Goal: Information Seeking & Learning: Learn about a topic

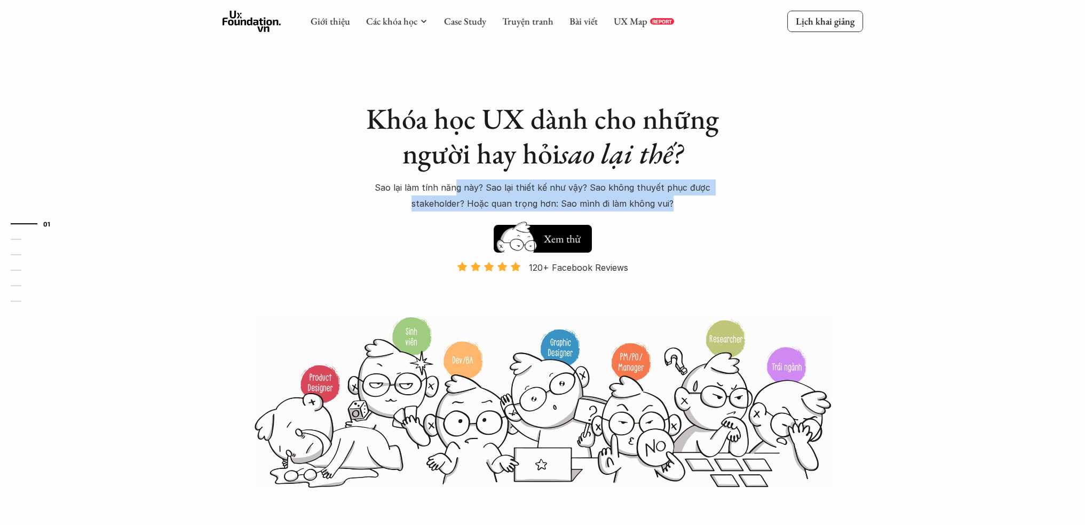
drag, startPoint x: 459, startPoint y: 190, endPoint x: 680, endPoint y: 198, distance: 220.7
click at [680, 198] on p "Sao lại làm tính năng này? Sao lại thiết kế như vậy? Sao không thuyết phục được…" at bounding box center [542, 195] width 363 height 33
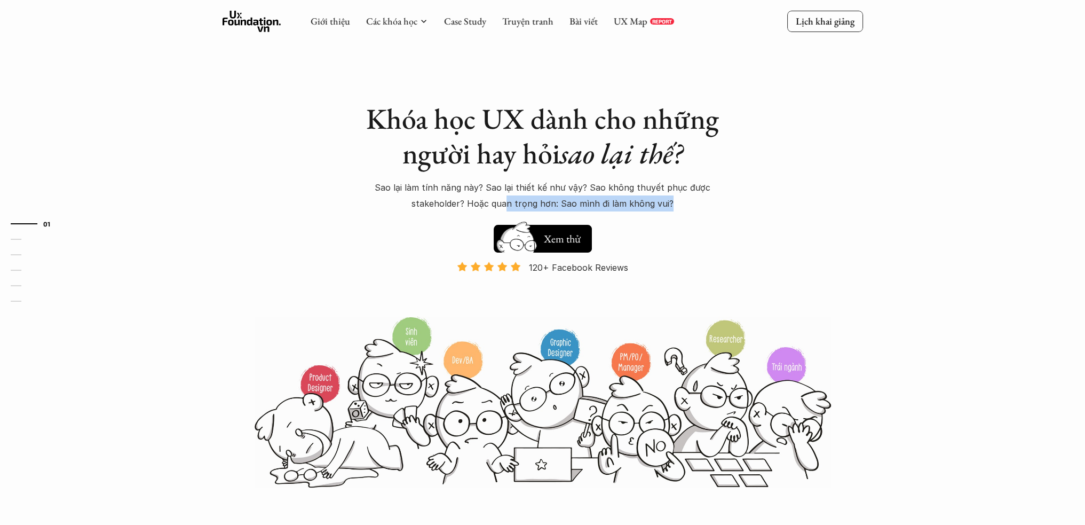
drag, startPoint x: 671, startPoint y: 202, endPoint x: 507, endPoint y: 201, distance: 164.4
click at [507, 201] on p "Sao lại làm tính năng này? Sao lại thiết kế như vậy? Sao không thuyết phục được…" at bounding box center [542, 195] width 363 height 33
click at [527, 187] on p "Sao lại làm tính năng này? Sao lại thiết kế như vậy? Sao không thuyết phục được…" at bounding box center [542, 195] width 363 height 33
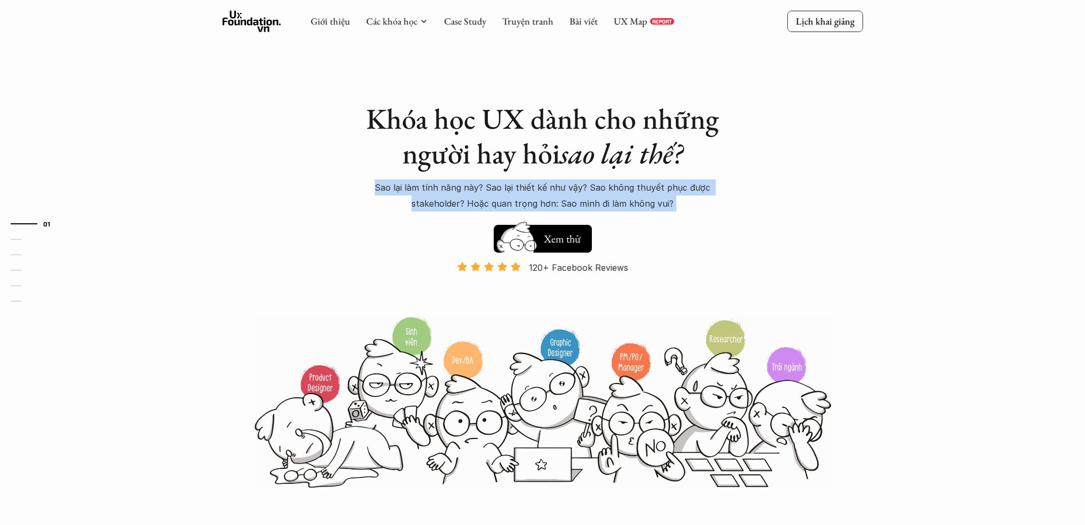
click at [527, 187] on p "Sao lại làm tính năng này? Sao lại thiết kế như vậy? Sao không thuyết phục được…" at bounding box center [542, 195] width 363 height 33
click at [532, 209] on p "Sao lại làm tính năng này? Sao lại thiết kế như vậy? Sao không thuyết phục được…" at bounding box center [542, 195] width 363 height 33
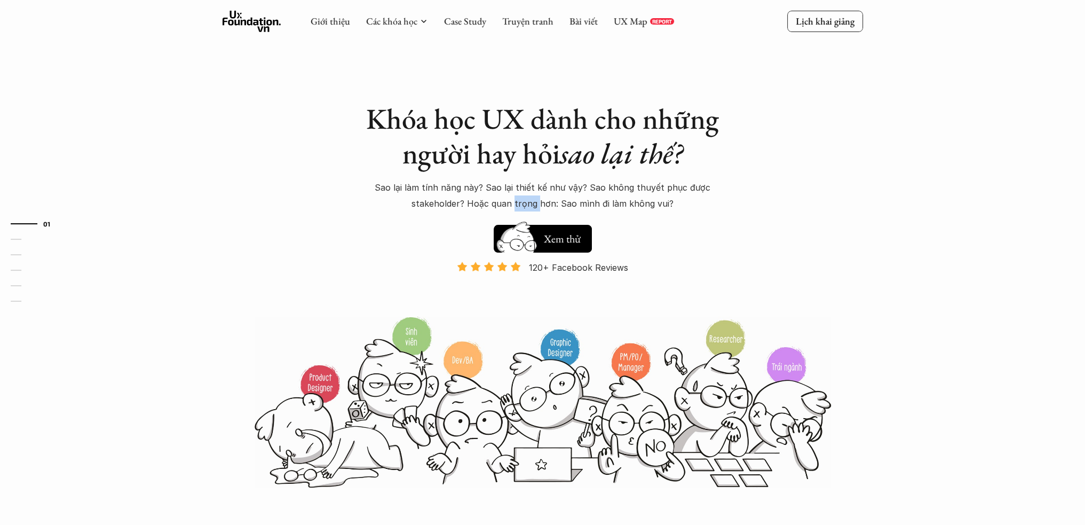
click at [532, 209] on p "Sao lại làm tính năng này? Sao lại thiết kế như vậy? Sao không thuyết phục được…" at bounding box center [542, 195] width 363 height 33
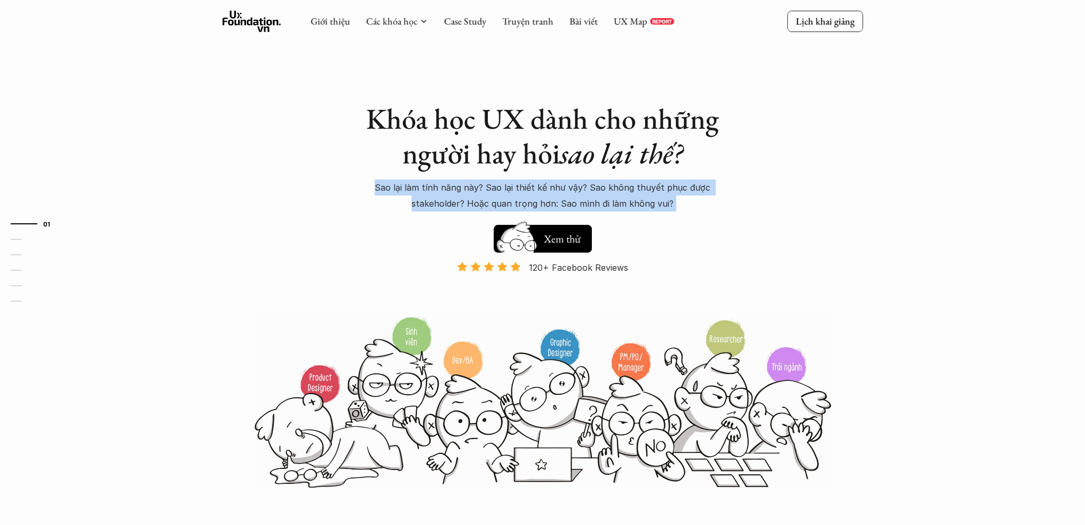
click at [532, 209] on p "Sao lại làm tính năng này? Sao lại thiết kế như vậy? Sao không thuyết phục được…" at bounding box center [542, 195] width 363 height 33
click at [479, 360] on img at bounding box center [543, 402] width 577 height 174
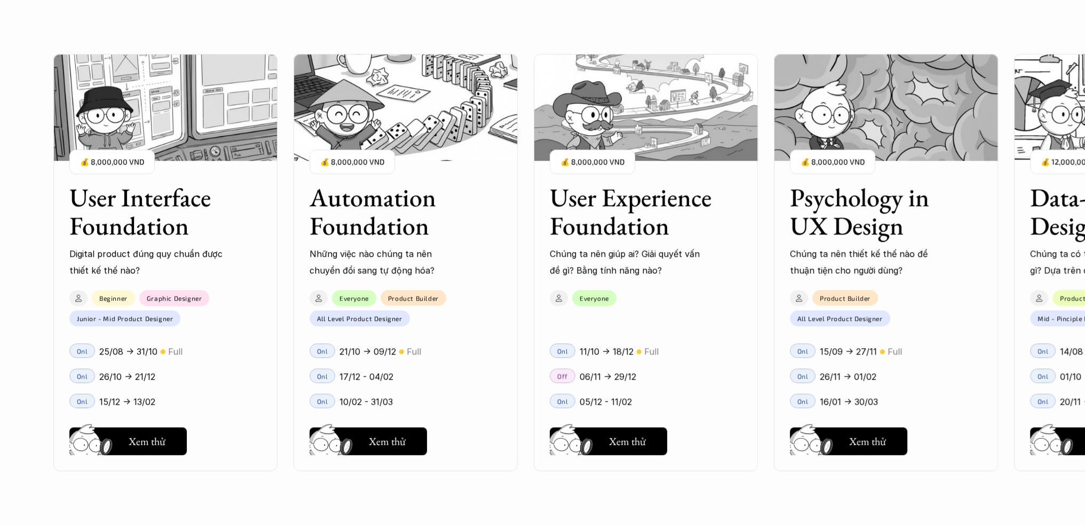
scroll to position [1014, 0]
drag, startPoint x: 816, startPoint y: 491, endPoint x: 1126, endPoint y: 341, distance: 344.1
click at [1032, 341] on div "User Interface Foundation Digital product đúng quy chuẩn được thiết kế thế nào?…" at bounding box center [542, 262] width 979 height 525
click at [409, 441] on button "Hay thôi Xem thử" at bounding box center [368, 441] width 117 height 28
click at [152, 431] on button "Hay thôi Xem thử" at bounding box center [127, 441] width 117 height 28
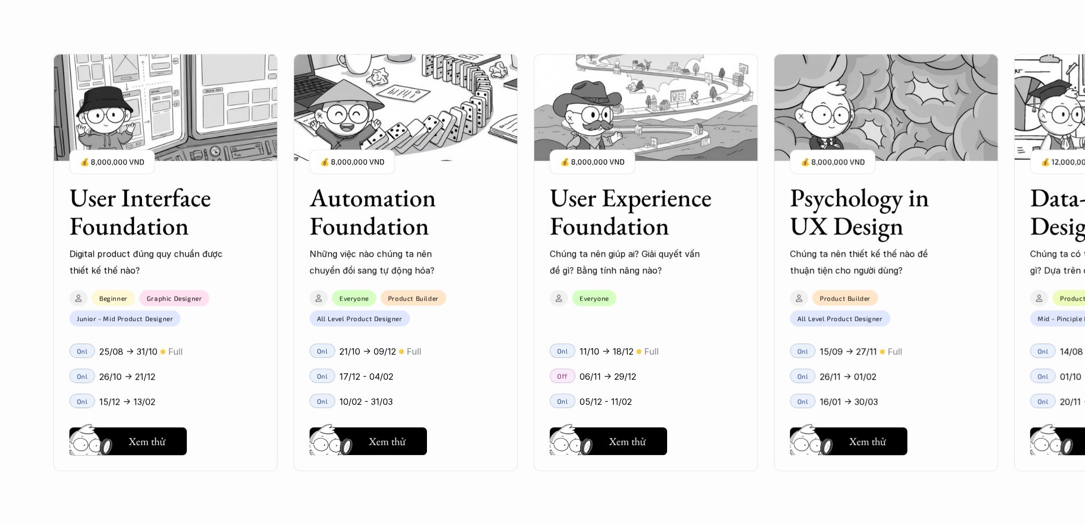
drag, startPoint x: 906, startPoint y: 497, endPoint x: 955, endPoint y: 500, distance: 49.2
click at [955, 500] on div "User Interface Foundation Digital product đúng quy chuẩn được thiết kế thế nào?…" at bounding box center [542, 262] width 979 height 525
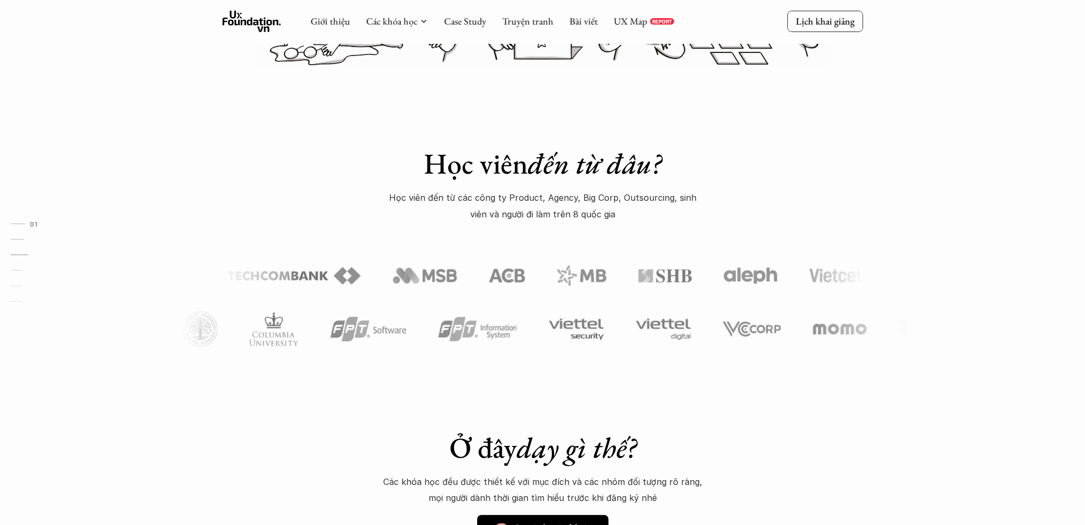
scroll to position [0, 0]
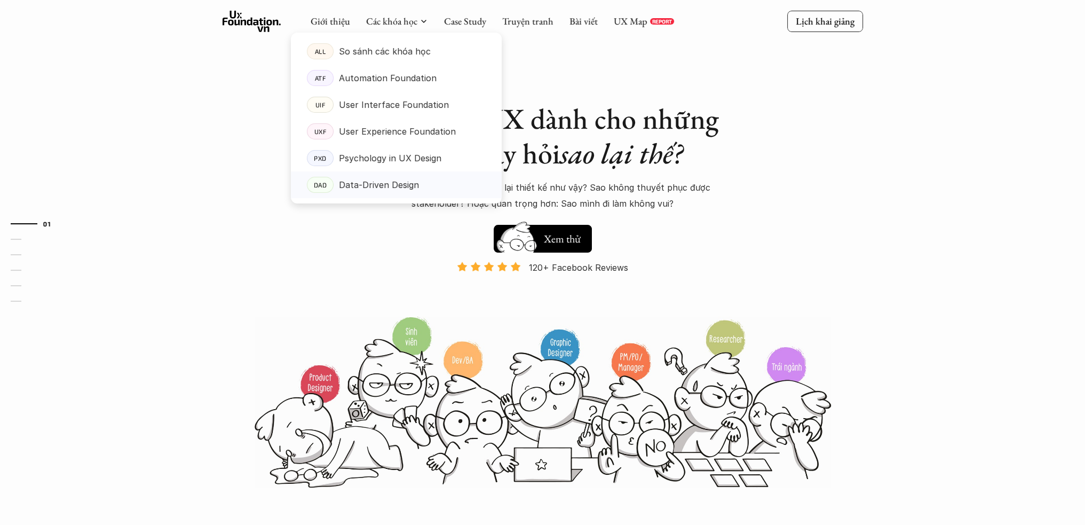
click at [423, 182] on div "Data-Driven Design" at bounding box center [412, 185] width 147 height 16
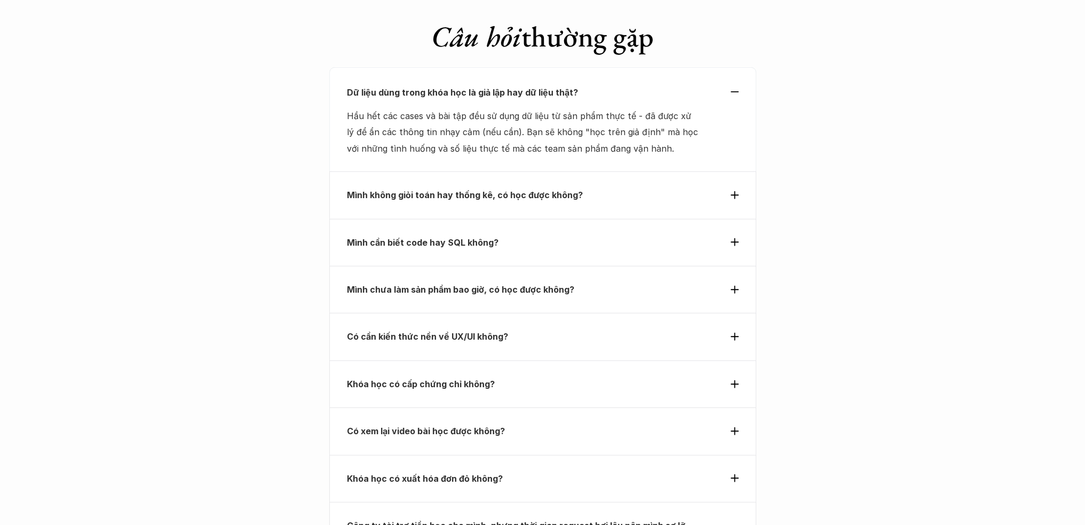
scroll to position [3716, 0]
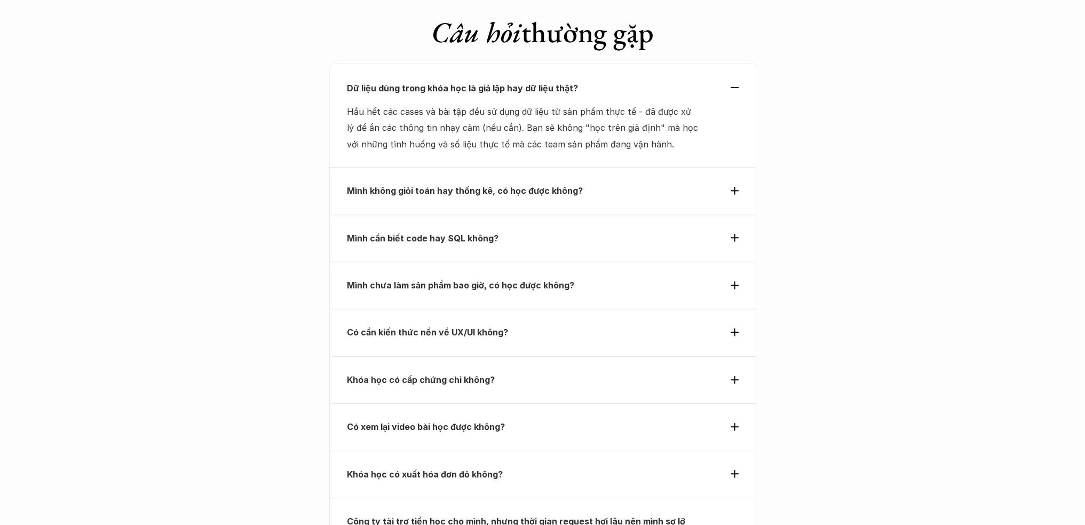
click at [463, 215] on div "Mình cần biết code hay SQL không?" at bounding box center [542, 238] width 427 height 47
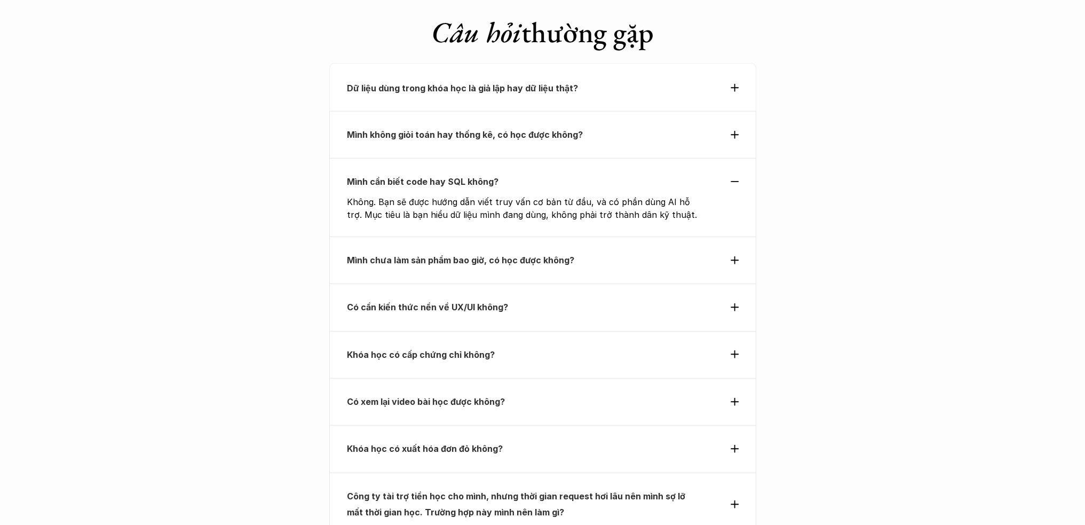
click at [506, 158] on div "Mình cần biết code hay SQL không? Không. Bạn sẽ được hướng dẫn viết truy vấn cơ…" at bounding box center [542, 197] width 427 height 78
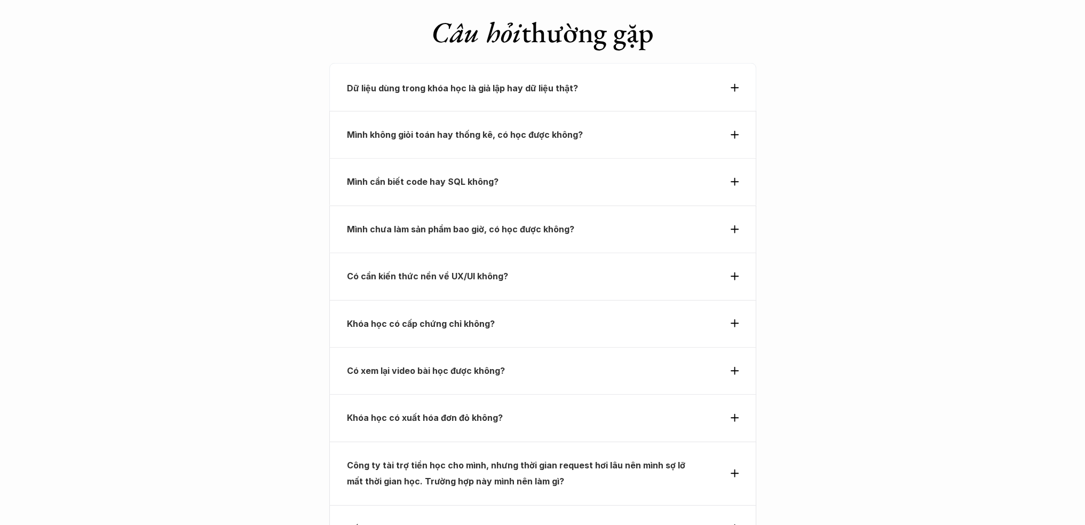
click at [517, 224] on strong "Mình chưa làm sản phẩm bao giờ, có học được không?" at bounding box center [460, 229] width 227 height 11
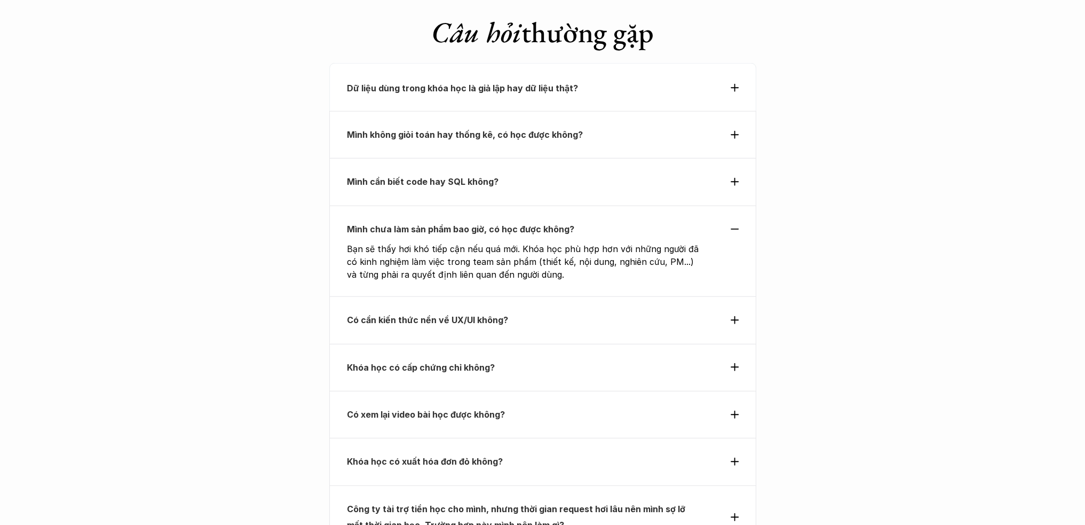
click at [536, 224] on strong "Mình chưa làm sản phẩm bao giờ, có học được không?" at bounding box center [460, 229] width 227 height 11
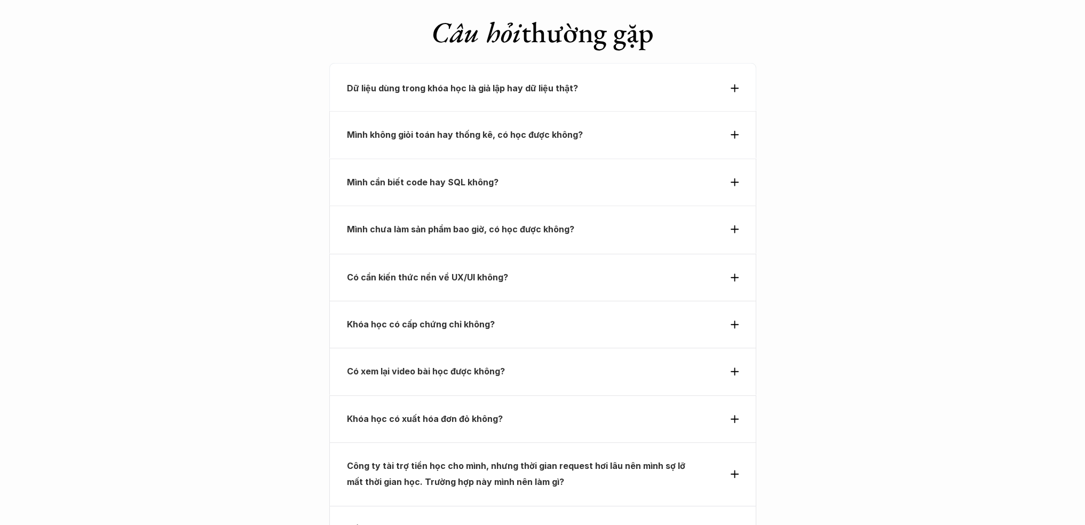
drag, startPoint x: 528, startPoint y: 188, endPoint x: 528, endPoint y: 194, distance: 6.4
click at [528, 269] on p "Có cần kiến thức nền về UX/UI không?" at bounding box center [523, 277] width 353 height 16
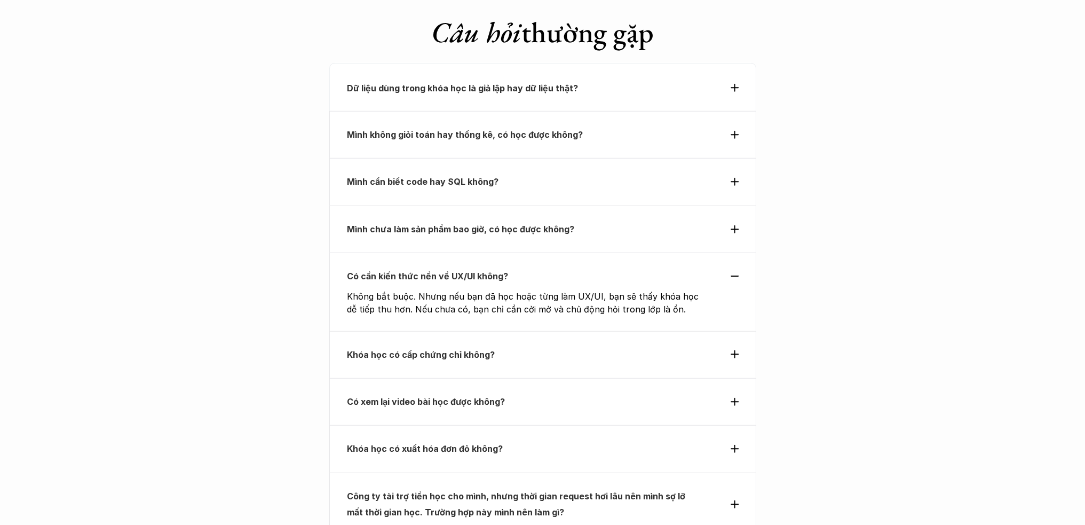
click at [531, 268] on p "Có cần kiến thức nền về UX/UI không?" at bounding box center [523, 276] width 353 height 16
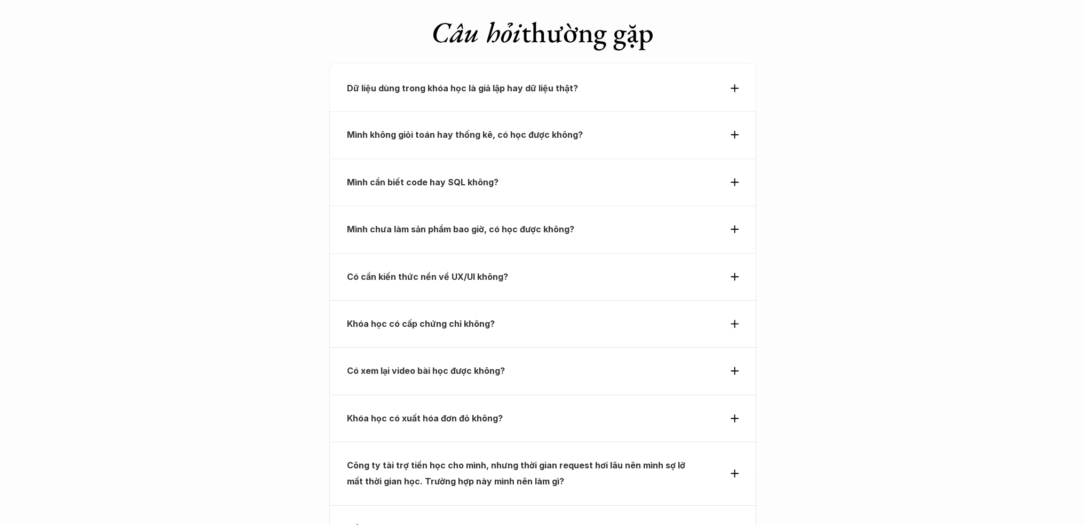
click at [538, 268] on p "Có cần kiến thức nền về UX/UI không?" at bounding box center [523, 276] width 353 height 16
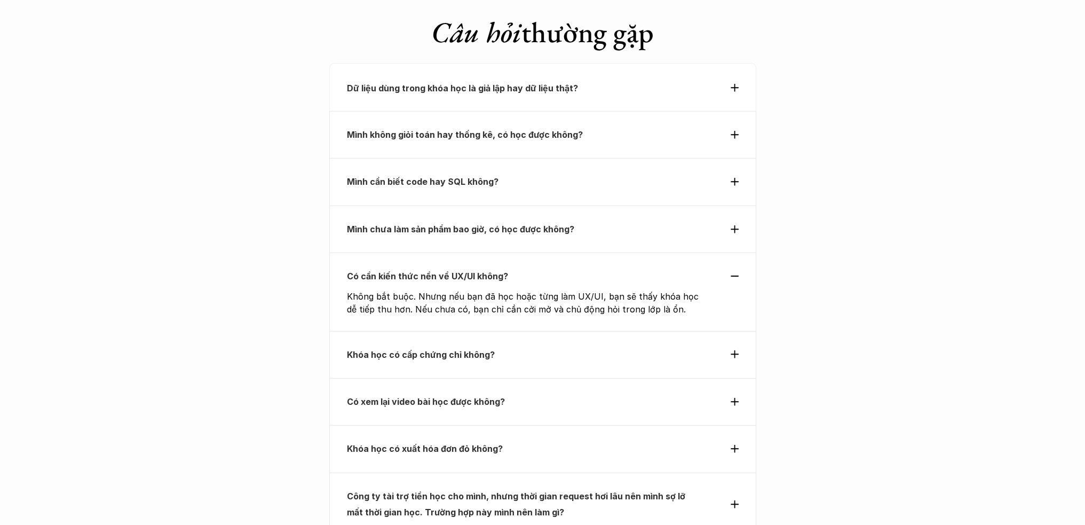
click at [545, 268] on p "Có cần kiến thức nền về UX/UI không?" at bounding box center [523, 276] width 353 height 16
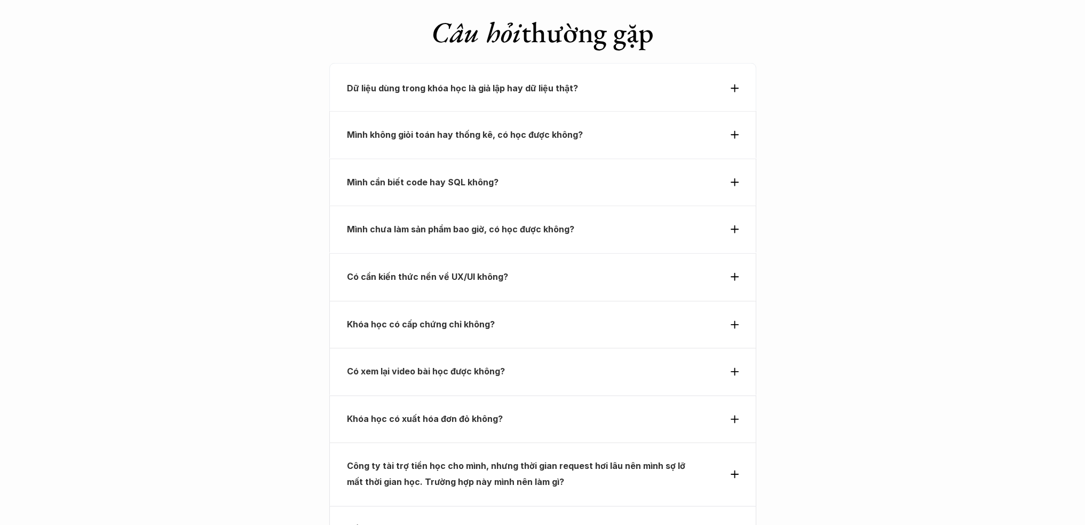
click at [535, 316] on p "Khóa học có cấp chứng chỉ không?" at bounding box center [523, 324] width 353 height 16
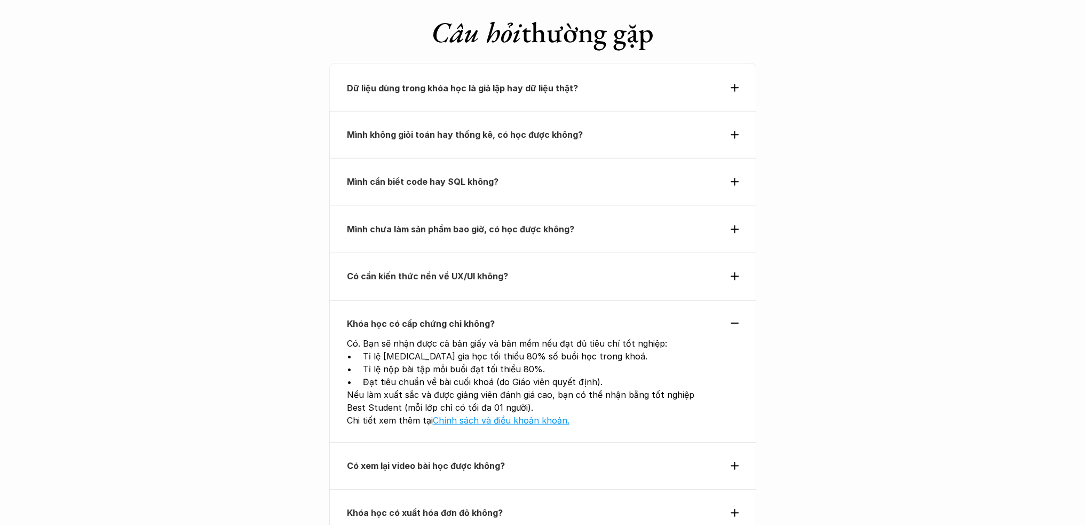
click at [537, 316] on p "Khóa học có cấp chứng chỉ không?" at bounding box center [523, 324] width 353 height 16
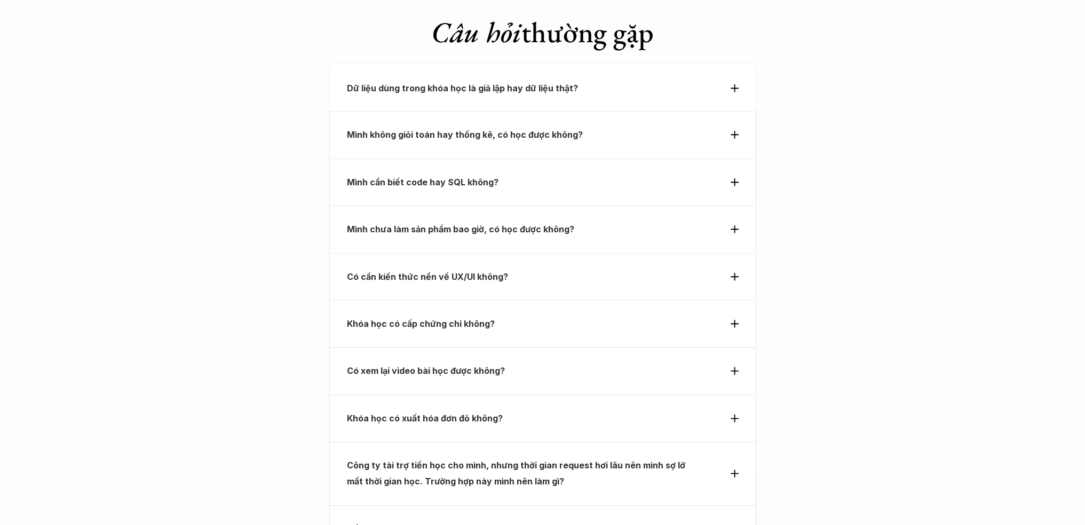
click at [549, 363] on p "Có xem lại video bài học được không?" at bounding box center [523, 371] width 353 height 16
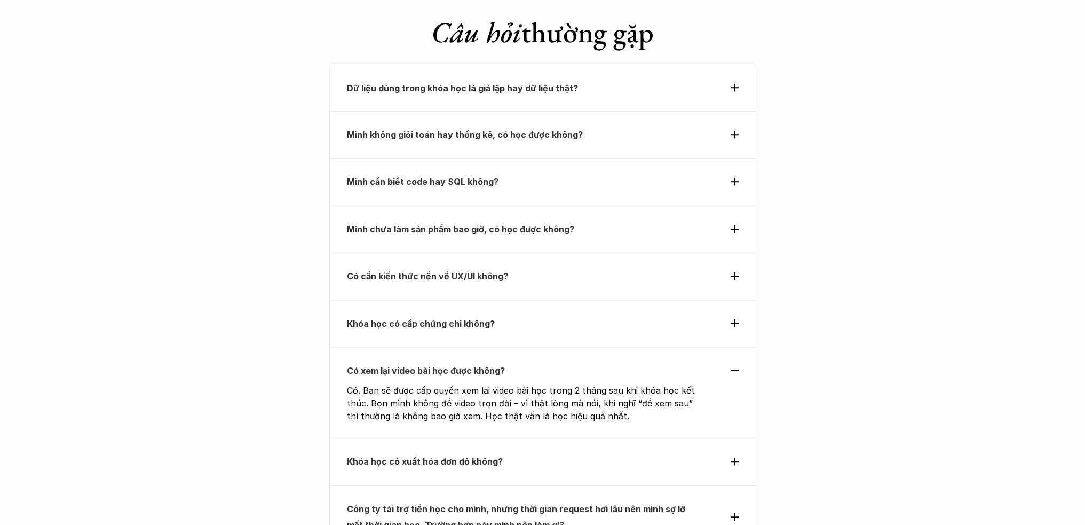
click at [549, 363] on p "Có xem lại video bài học được không?" at bounding box center [523, 371] width 353 height 16
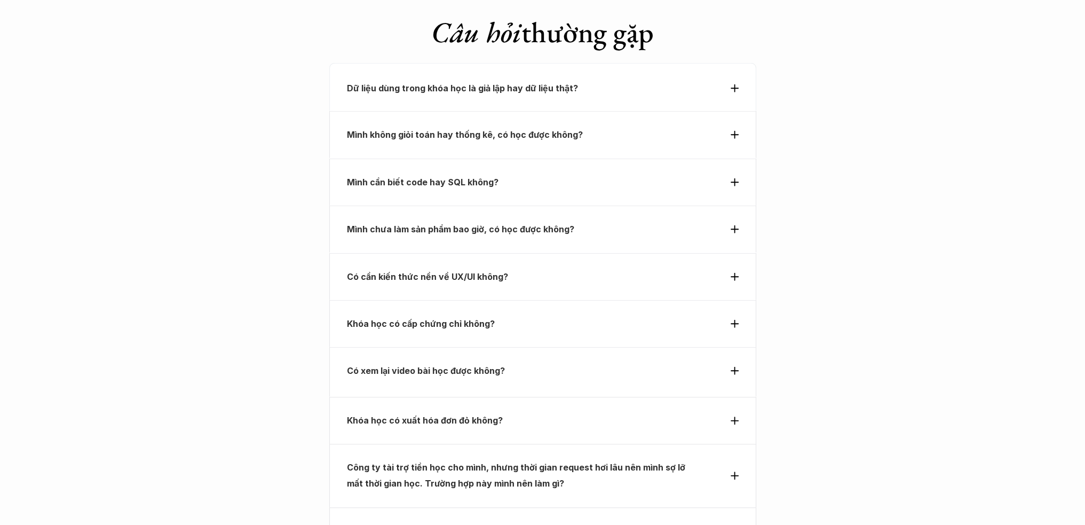
click at [553, 412] on p "Khóa học có xuất hóa đơn đỏ không?" at bounding box center [523, 420] width 353 height 16
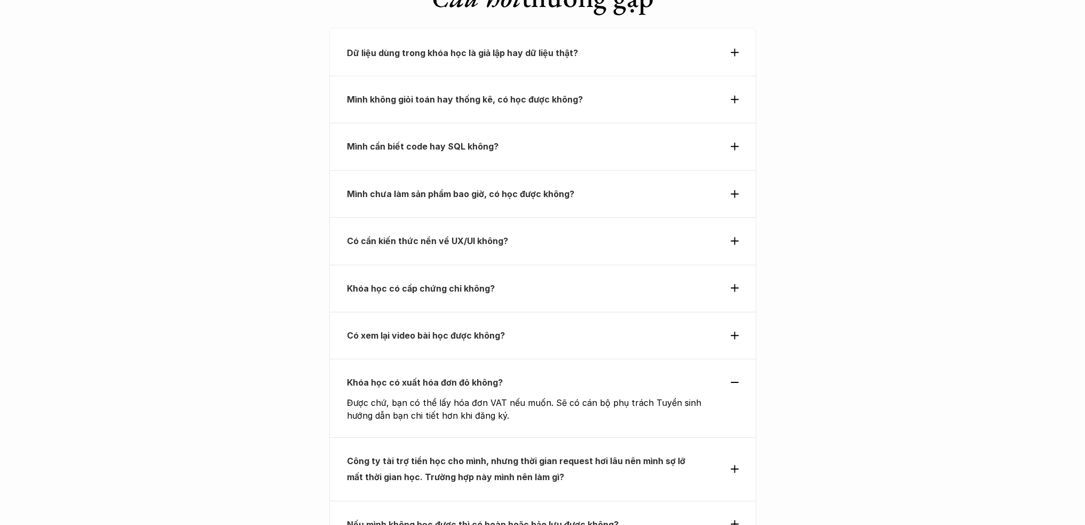
scroll to position [3769, 0]
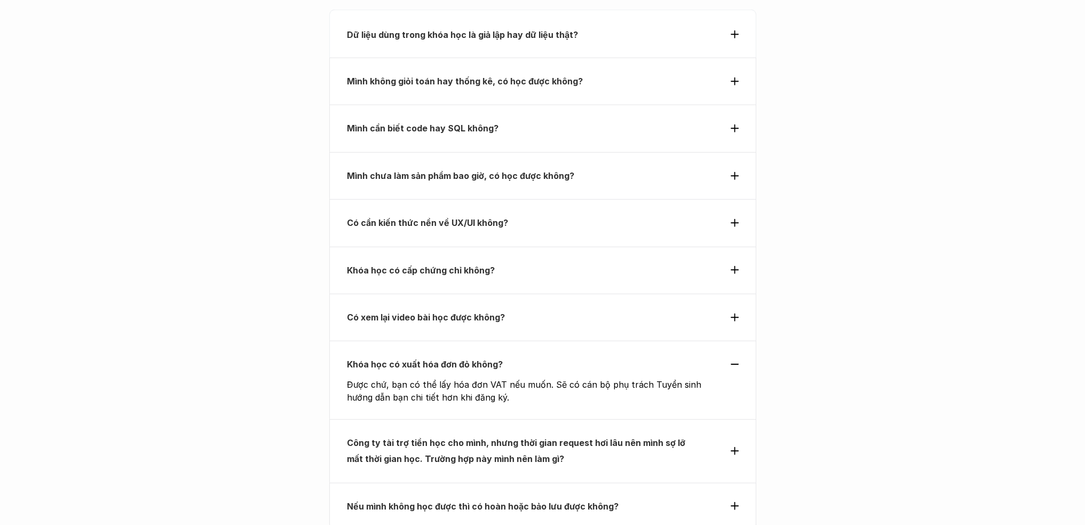
click at [542, 356] on p "Khóa học có xuất hóa đơn đỏ không?" at bounding box center [523, 364] width 353 height 16
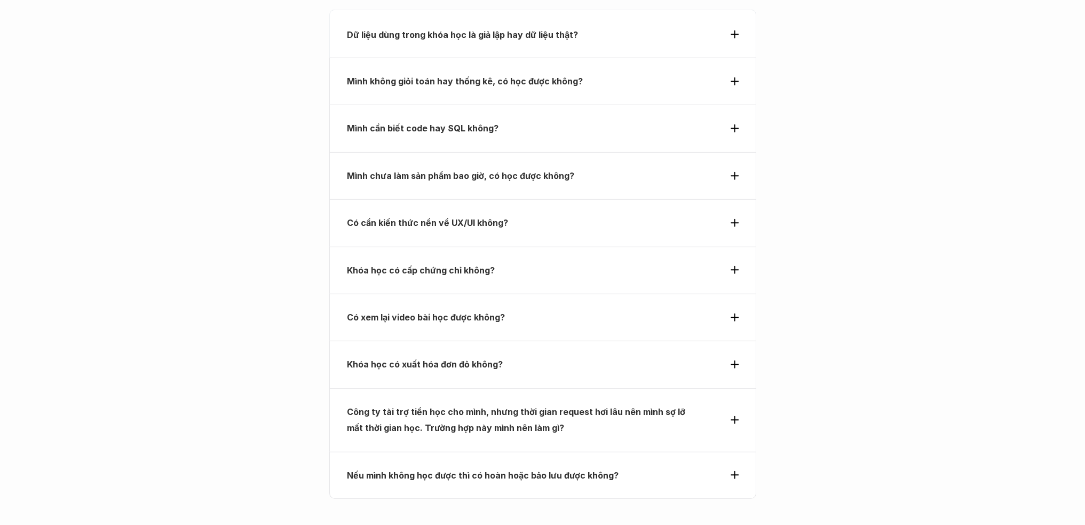
click at [568, 404] on p "Công ty tài trợ tiền học cho mình, nhưng thời gian request hơi lâu nên mình sợ …" at bounding box center [523, 420] width 353 height 33
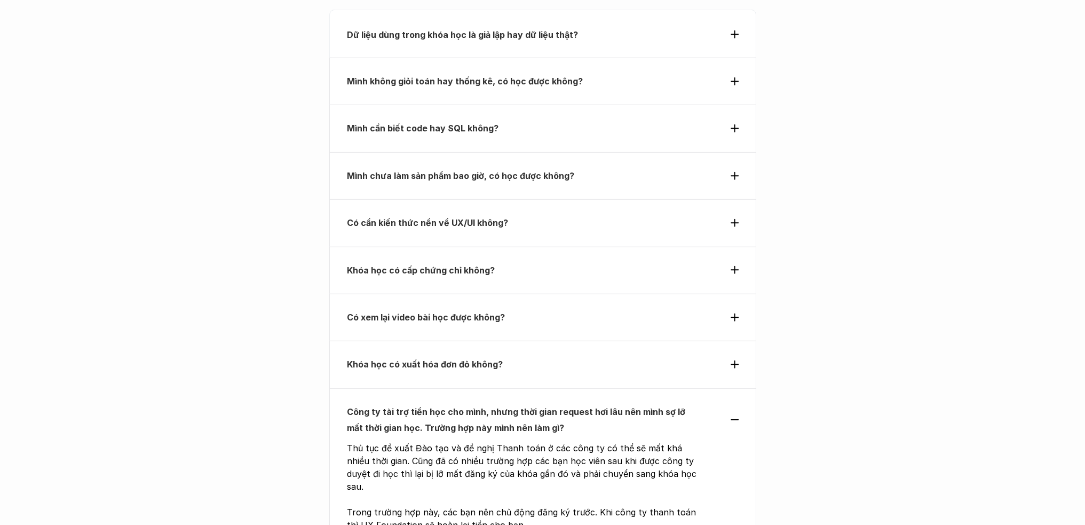
click at [568, 404] on p "Công ty tài trợ tiền học cho mình, nhưng thời gian request hơi lâu nên mình sợ …" at bounding box center [523, 420] width 353 height 33
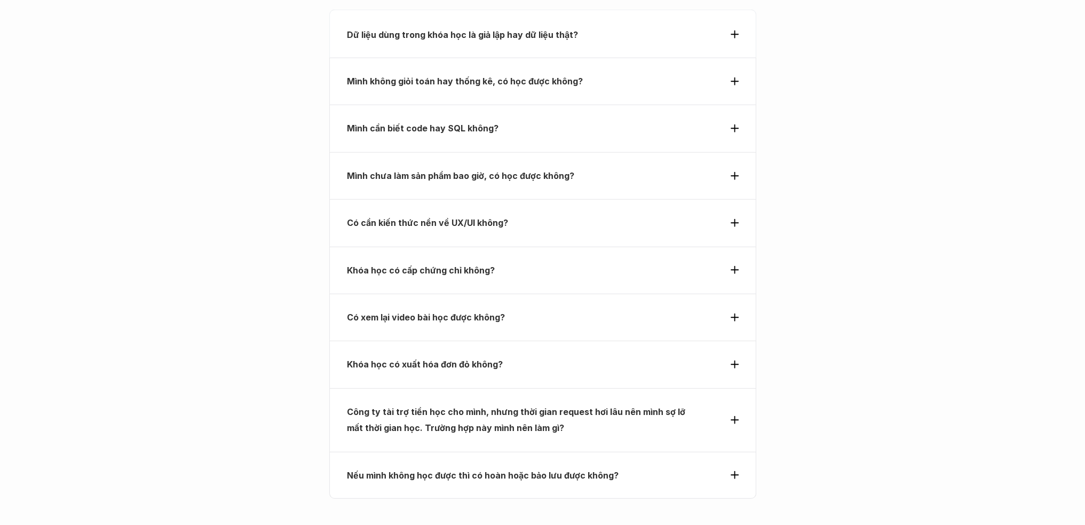
click at [615, 467] on p "Nếu mình không học được thì có hoàn hoặc bảo lưu được không?" at bounding box center [523, 475] width 353 height 16
click at [580, 452] on div "Nếu mình không học được thì có hoàn hoặc bảo lưu được không? Tất nhiên rồi, bạn…" at bounding box center [542, 516] width 427 height 129
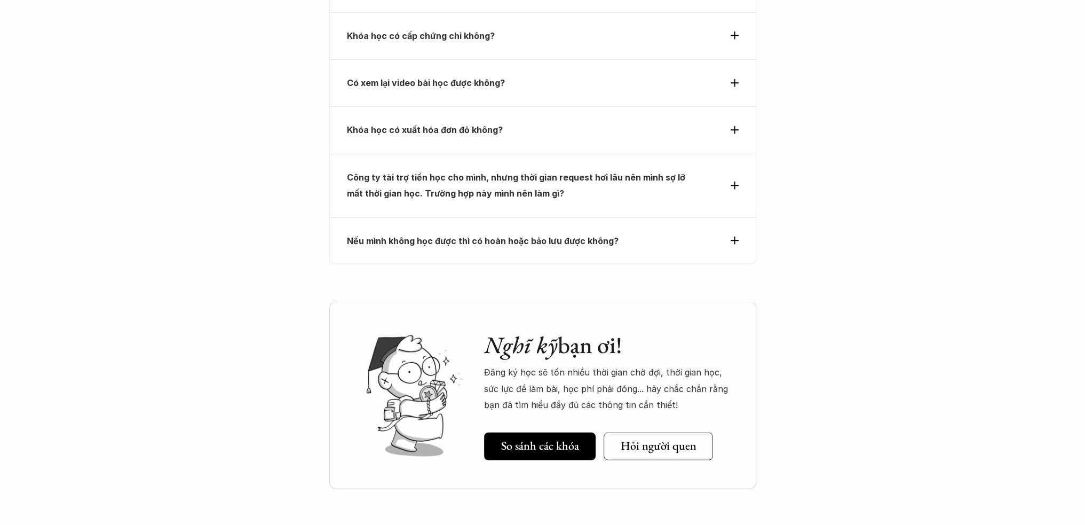
scroll to position [4036, 0]
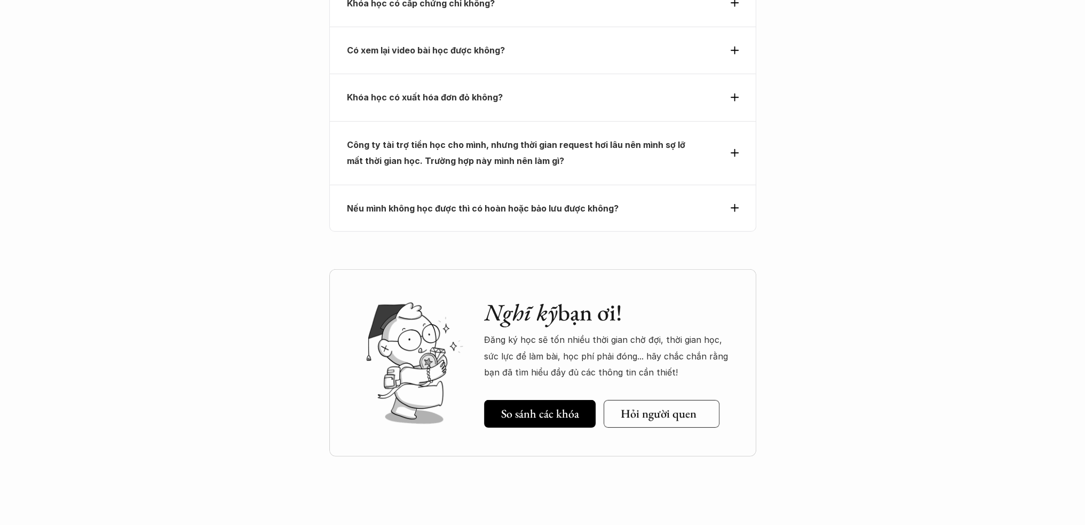
click at [647, 406] on h5 "Hỏi người quen" at bounding box center [658, 413] width 76 height 14
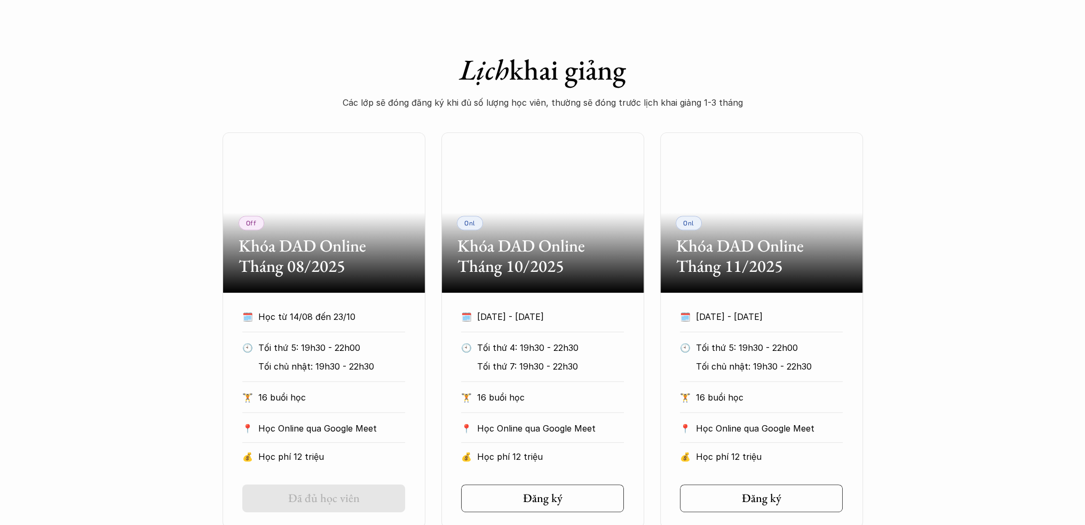
scroll to position [0, 0]
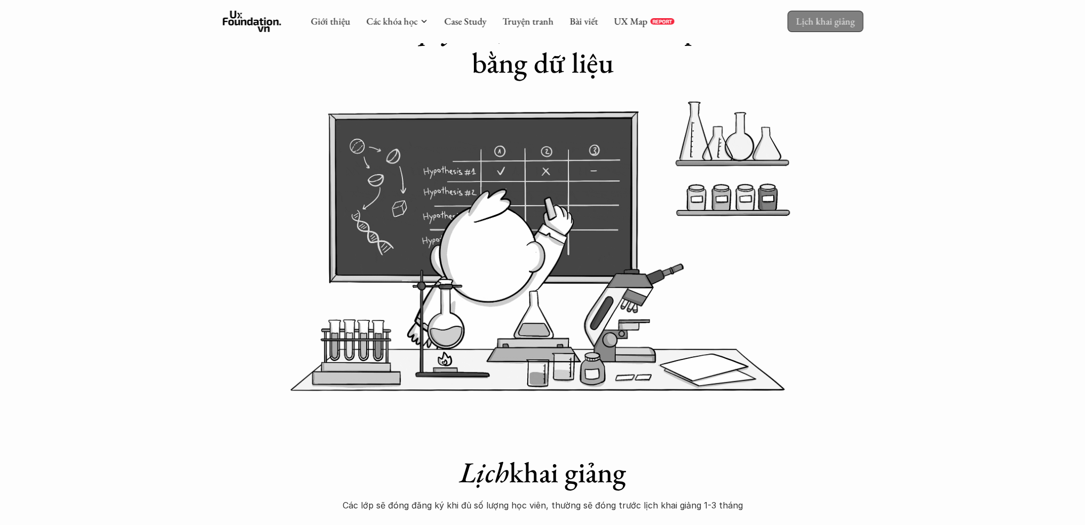
click at [831, 18] on p "Lịch khai giảng" at bounding box center [825, 21] width 59 height 12
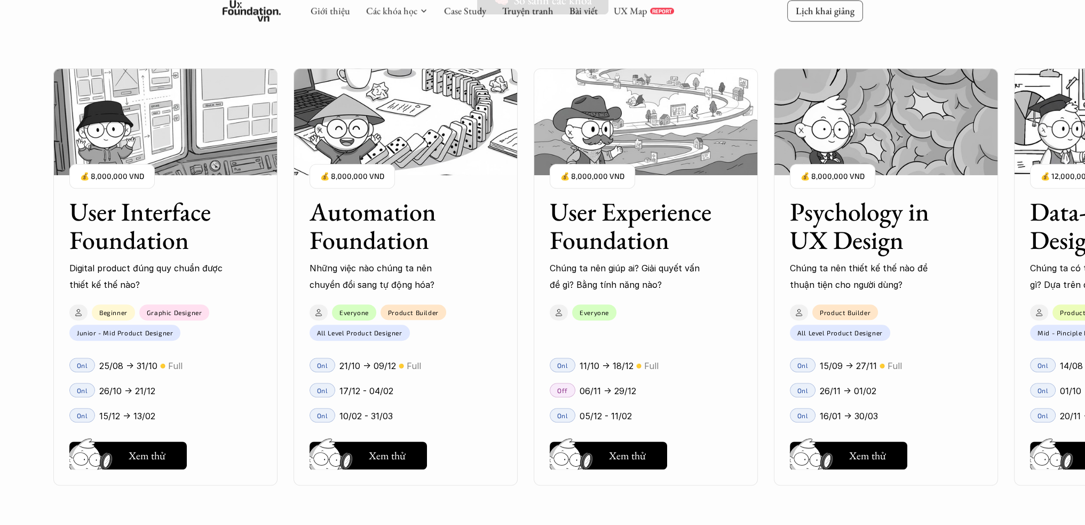
scroll to position [970, 0]
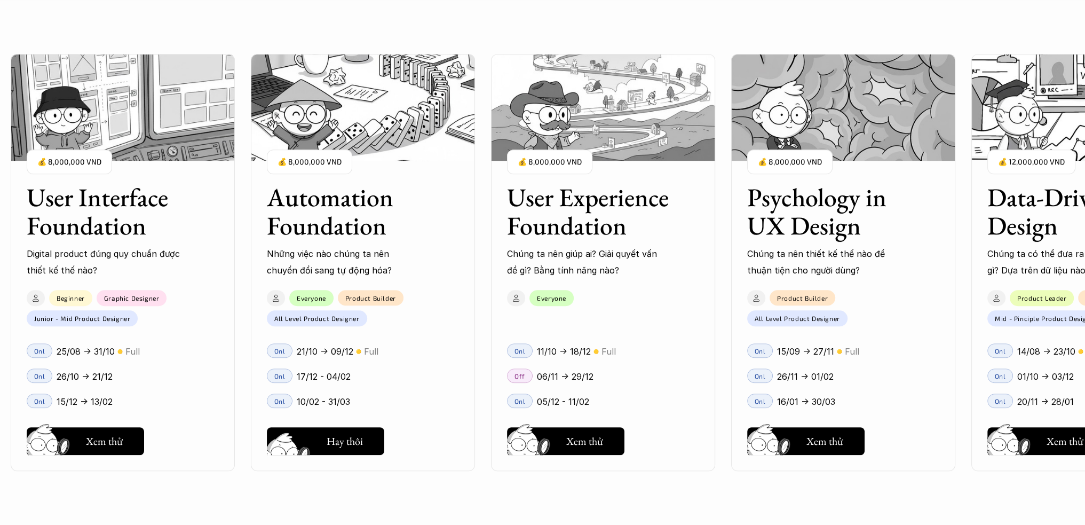
click at [357, 444] on h5 "Xem thử" at bounding box center [344, 443] width 37 height 15
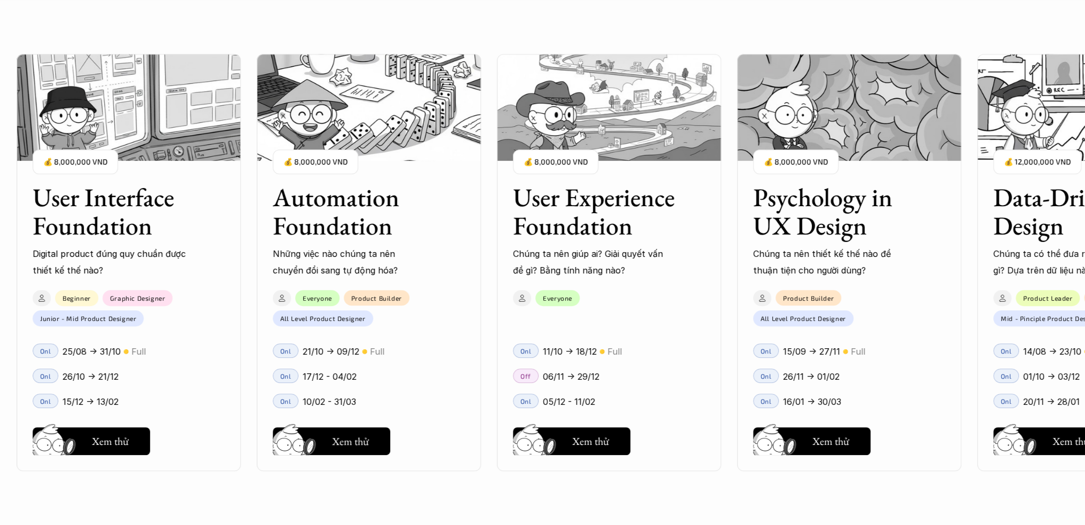
drag, startPoint x: 375, startPoint y: 180, endPoint x: 649, endPoint y: 187, distance: 274.5
click at [649, 187] on div "User Interface Foundation Digital product đúng quy chuẩn được thiết kế thế nào?…" at bounding box center [542, 262] width 979 height 525
click at [145, 442] on button "Hay thôi Xem thử" at bounding box center [91, 441] width 117 height 28
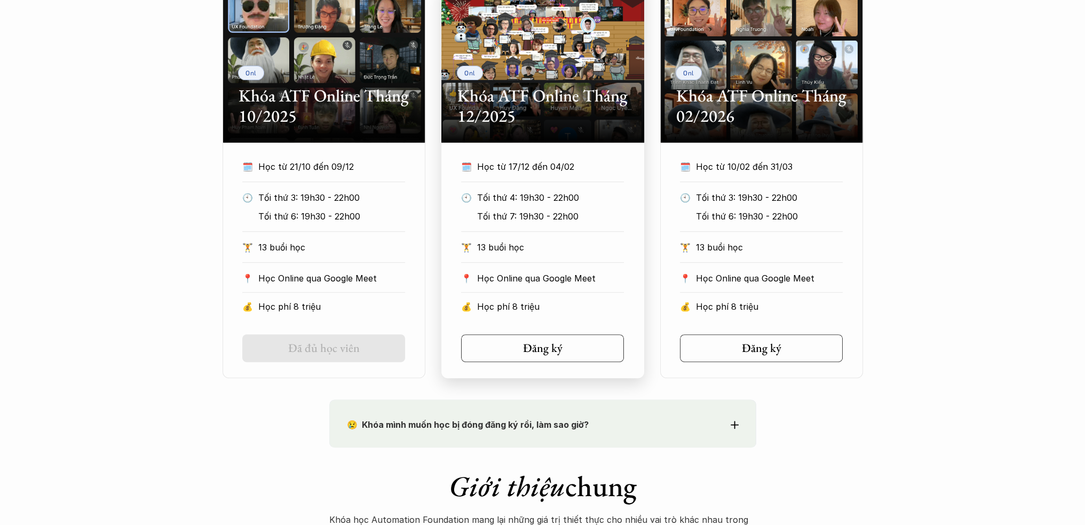
scroll to position [801, 0]
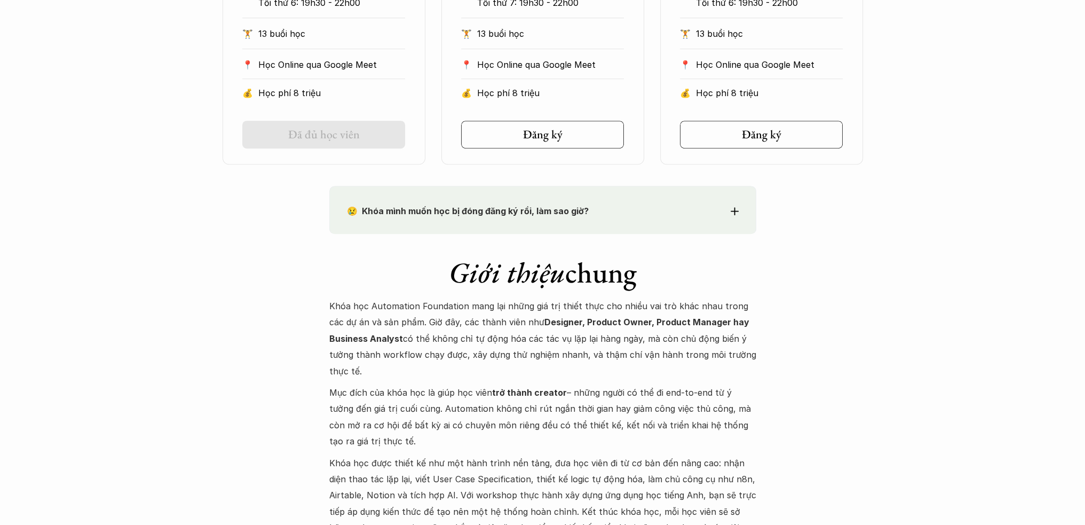
click at [530, 223] on div "😢 Khóa mình muốn học bị đóng đăng ký rồi, làm sao giờ? Chào bạn, Bọn mình rất t…" at bounding box center [542, 210] width 427 height 48
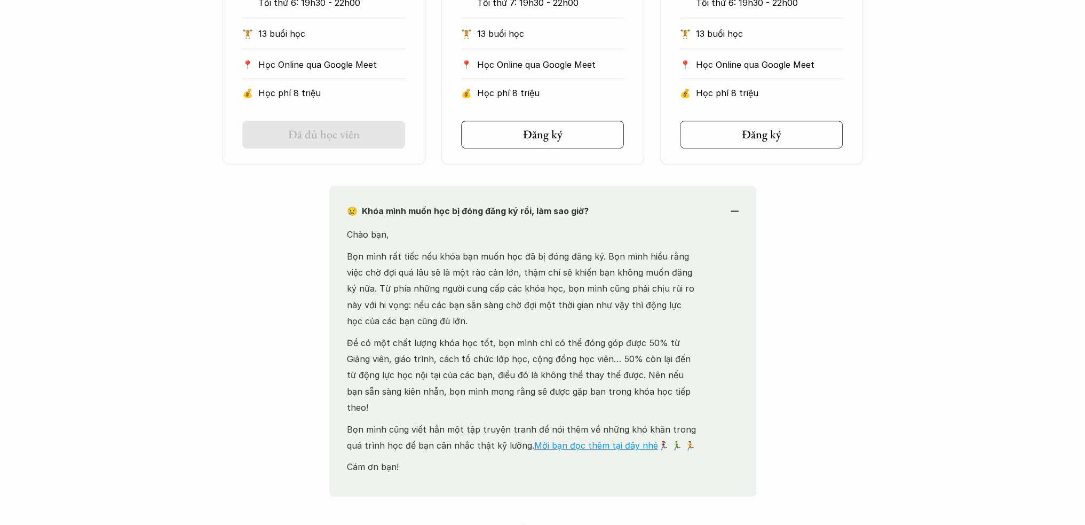
click at [530, 223] on div "😢 Khóa mình muốn học bị đóng đăng ký rồi, làm sao giờ? Chào bạn, Bọn mình rất t…" at bounding box center [542, 341] width 427 height 311
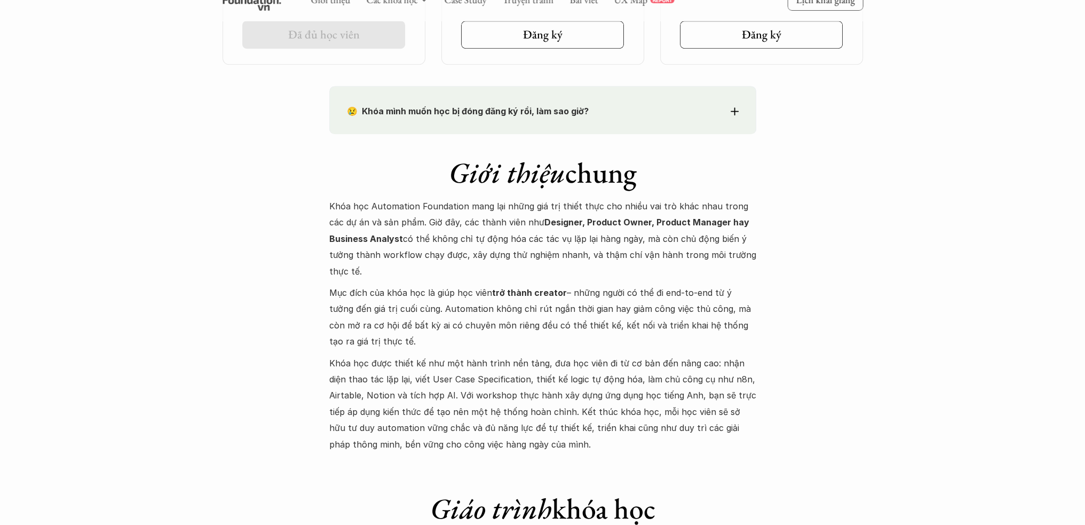
scroll to position [908, 0]
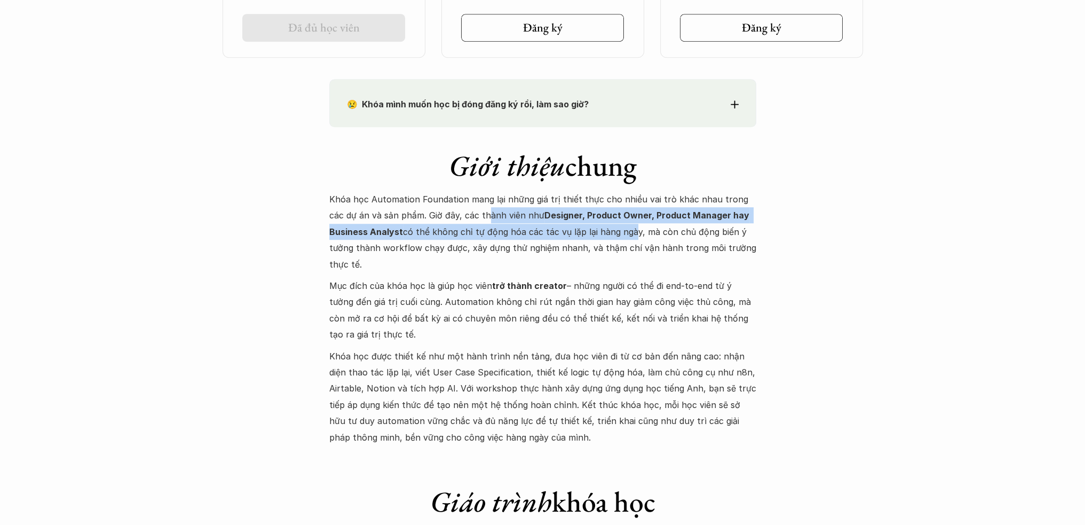
drag, startPoint x: 470, startPoint y: 214, endPoint x: 625, endPoint y: 224, distance: 154.6
click at [625, 224] on p "Khóa học Automation Foundation mang lại những giá trị thiết thực cho nhiều vai …" at bounding box center [542, 231] width 427 height 81
click at [629, 239] on p "Khóa học Automation Foundation mang lại những giá trị thiết thực cho nhiều vai …" at bounding box center [542, 231] width 427 height 81
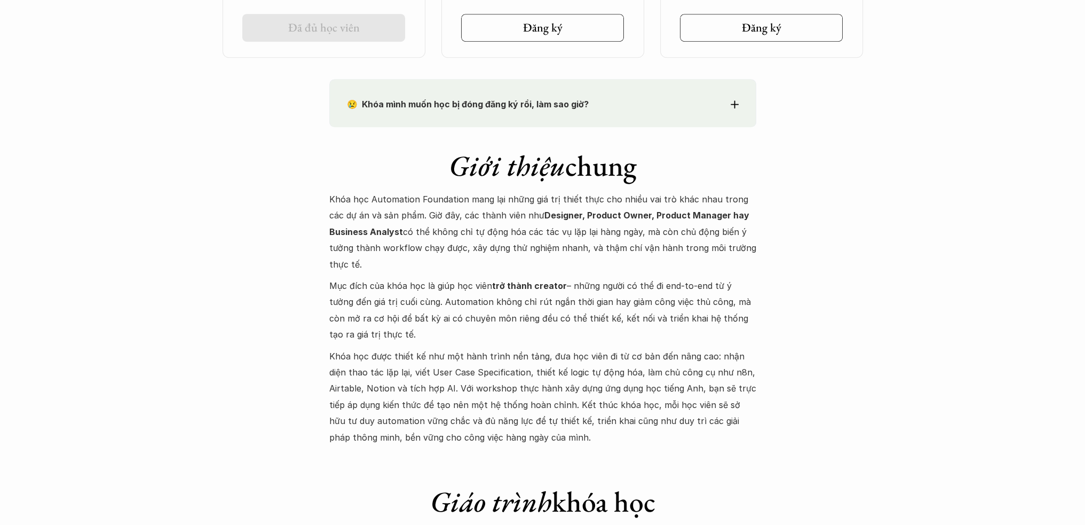
scroll to position [1228, 0]
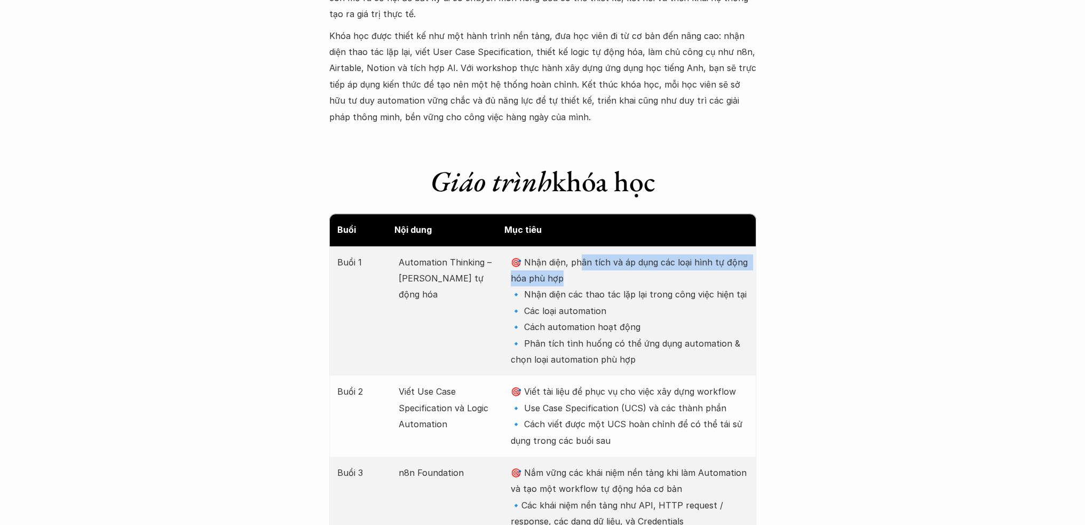
drag, startPoint x: 583, startPoint y: 263, endPoint x: 705, endPoint y: 272, distance: 122.0
click at [705, 272] on p "🎯 Nhận diện, phân tích và áp dụng các loại hình tự động hóa phù hợp 🔹 Nhận diện…" at bounding box center [629, 311] width 237 height 114
click at [611, 290] on p "🎯 Nhận diện, phân tích và áp dụng các loại hình tự động hóa phù hợp 🔹 Nhận diện…" at bounding box center [629, 311] width 237 height 114
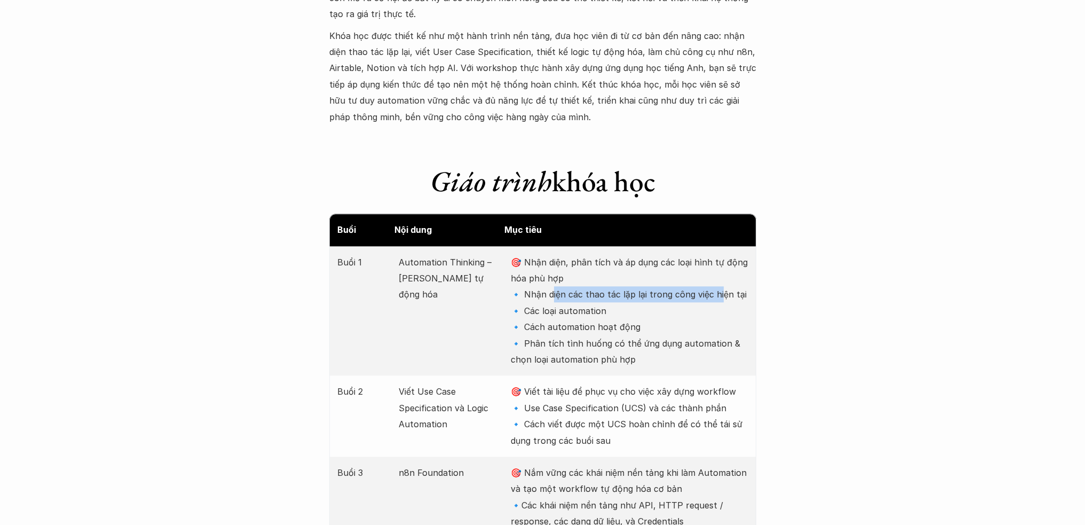
drag, startPoint x: 552, startPoint y: 292, endPoint x: 720, endPoint y: 301, distance: 168.4
click at [720, 301] on p "🎯 Nhận diện, phân tích và áp dụng các loại hình tự động hóa phù hợp 🔹 Nhận diện…" at bounding box center [629, 311] width 237 height 114
click at [679, 319] on p "🎯 Nhận diện, phân tích và áp dụng các loại hình tự động hóa phù hợp 🔹 Nhận diện…" at bounding box center [629, 311] width 237 height 114
drag, startPoint x: 595, startPoint y: 320, endPoint x: 632, endPoint y: 321, distance: 37.4
click at [632, 321] on p "🎯 Nhận diện, phân tích và áp dụng các loại hình tự động hóa phù hợp 🔹 Nhận diện…" at bounding box center [629, 311] width 237 height 114
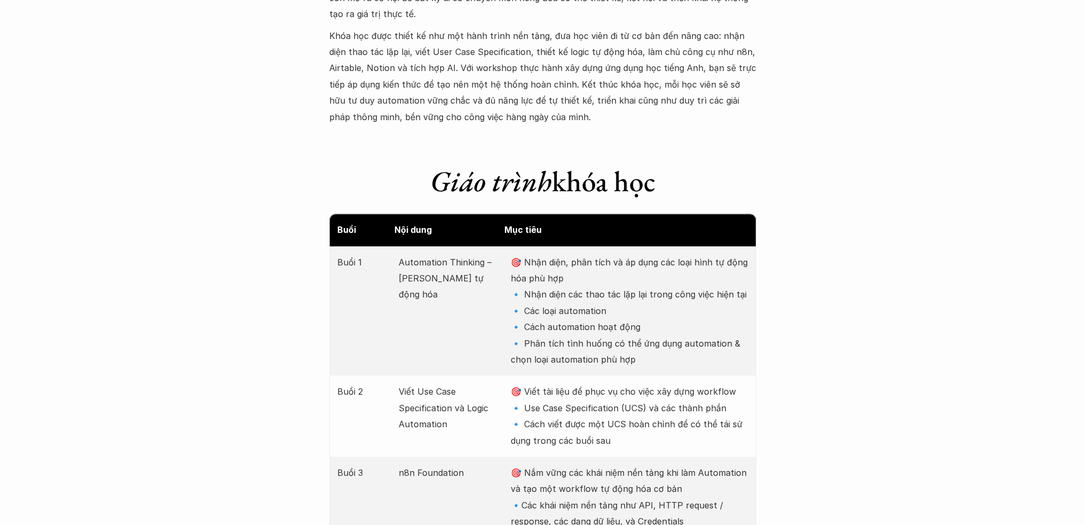
click at [623, 339] on p "🎯 Nhận diện, phân tích và áp dụng các loại hình tự động hóa phù hợp 🔹 Nhận diện…" at bounding box center [629, 311] width 237 height 114
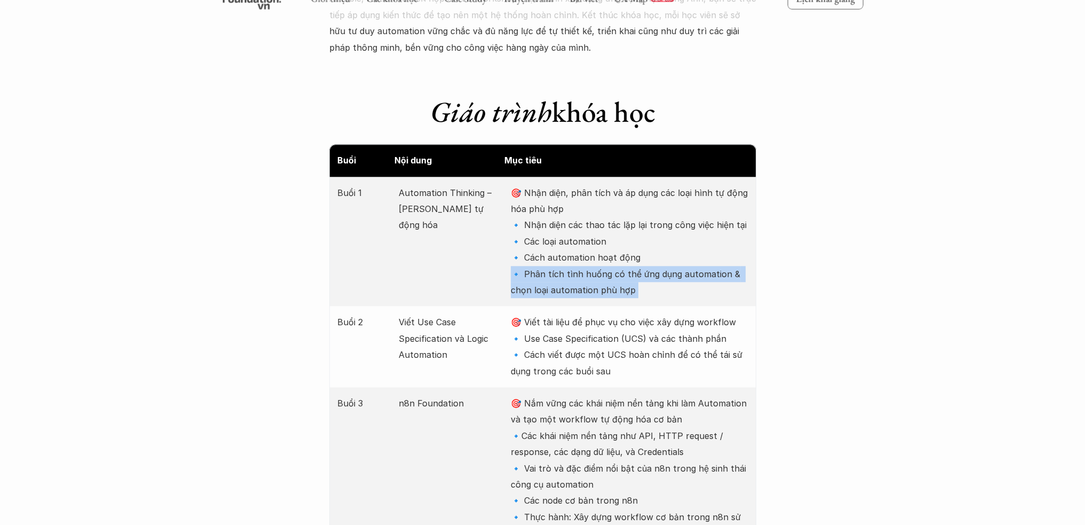
scroll to position [1388, 0]
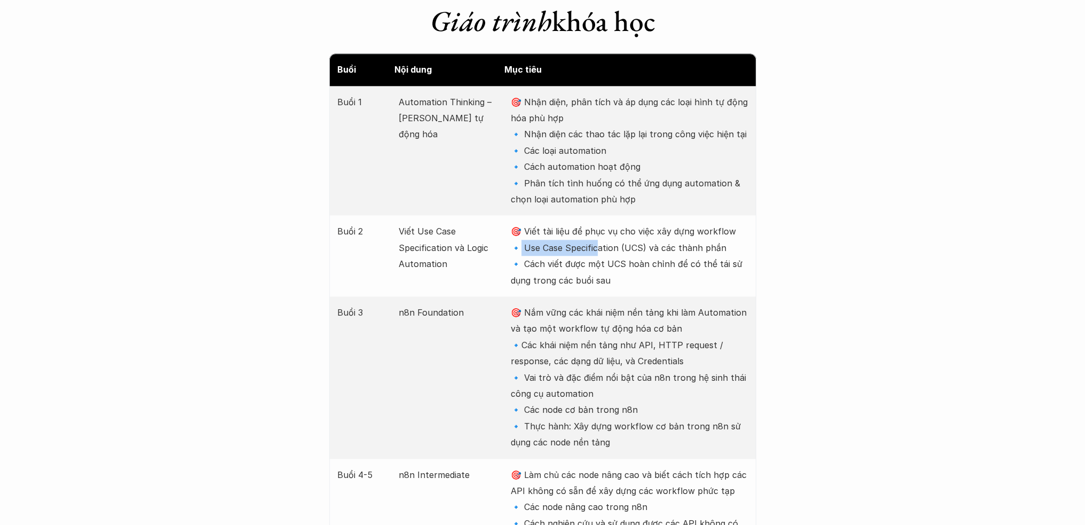
drag, startPoint x: 521, startPoint y: 244, endPoint x: 610, endPoint y: 254, distance: 90.2
click at [599, 253] on p "🎯 Viết tài liệu để phục vụ cho việc xây dựng workflow 🔹 Use Case Specification …" at bounding box center [629, 255] width 237 height 65
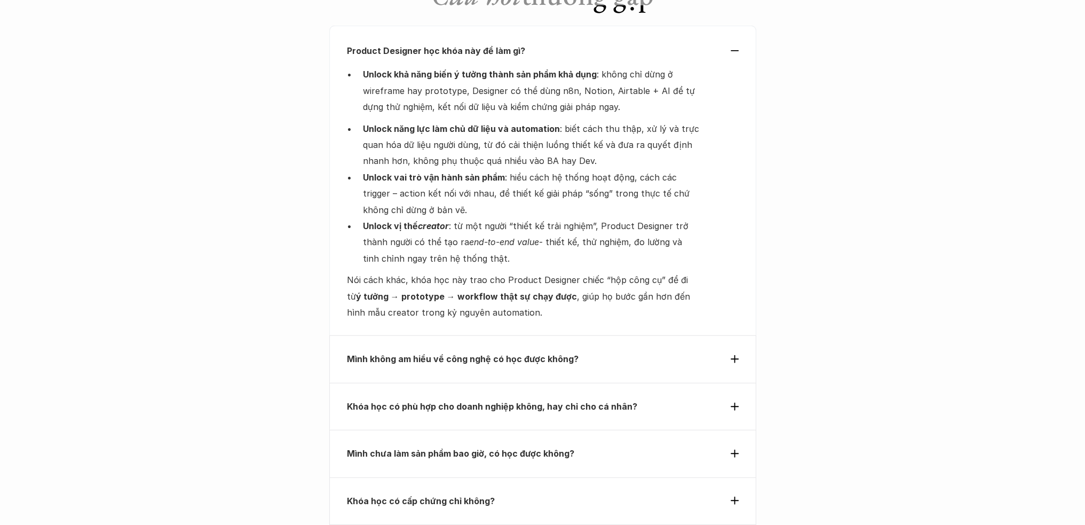
scroll to position [3577, 0]
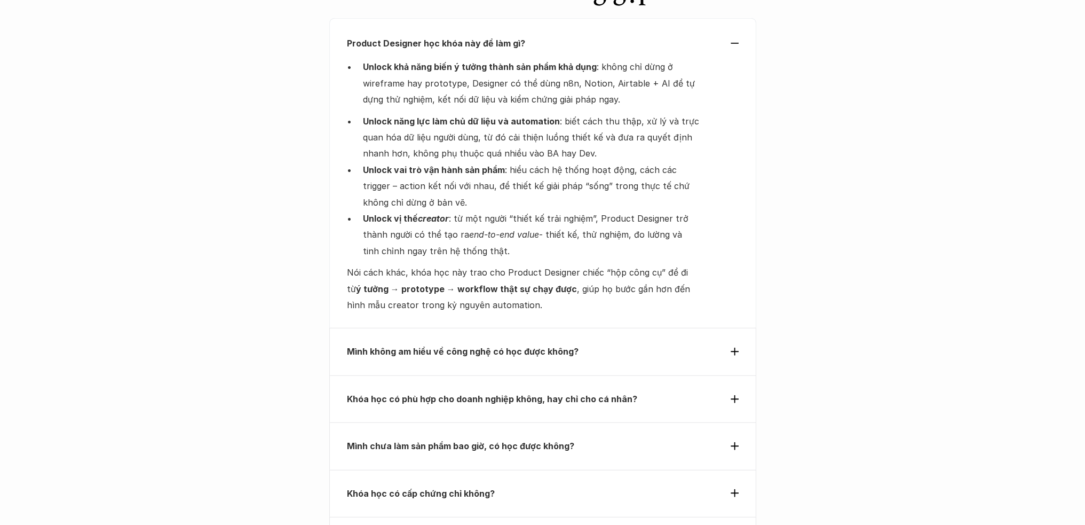
click at [612, 343] on p "Mình không am hiểu về công nghệ có học được không?" at bounding box center [523, 351] width 353 height 16
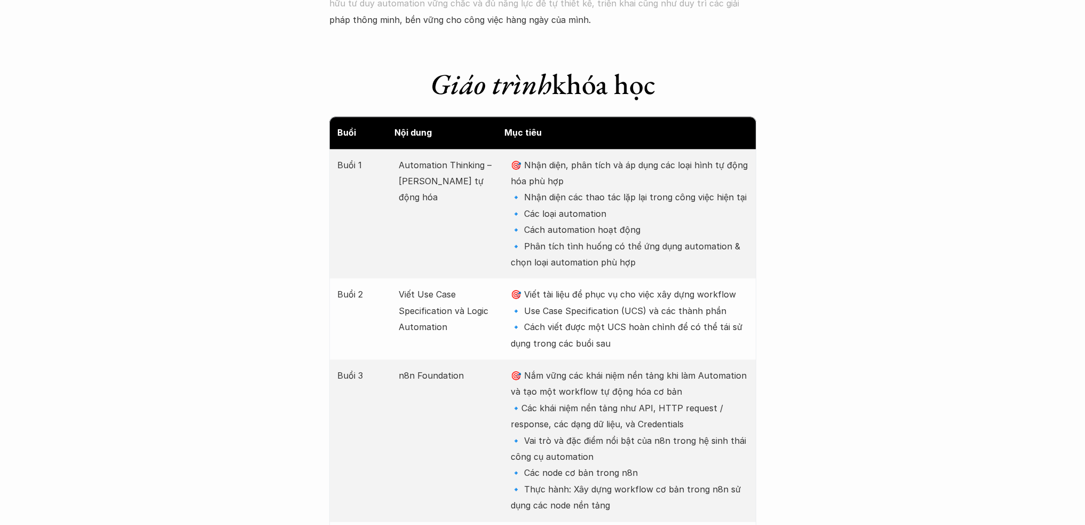
scroll to position [1302, 0]
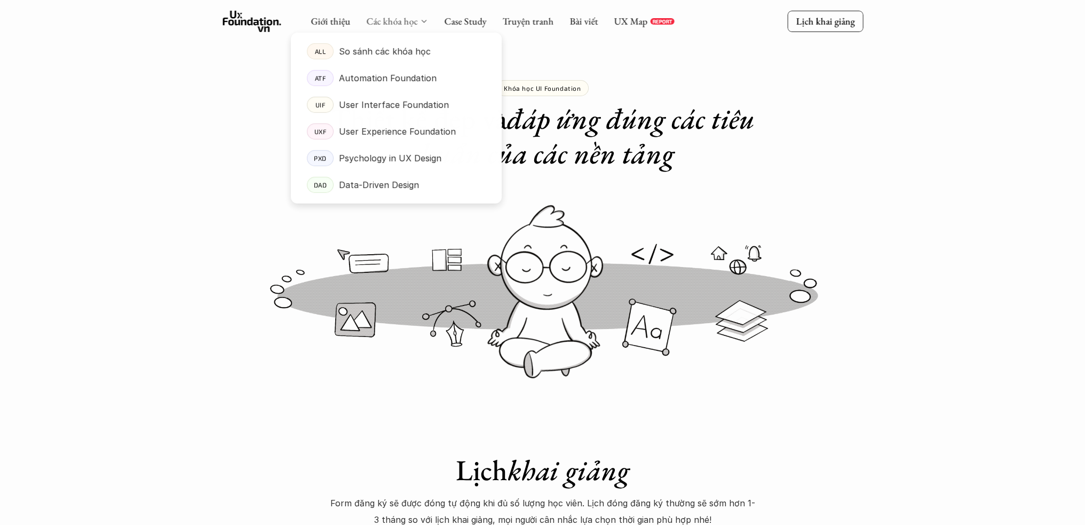
click at [414, 22] on link "Các khóa học" at bounding box center [391, 21] width 51 height 12
click at [392, 76] on p "Automation Foundation" at bounding box center [388, 78] width 98 height 16
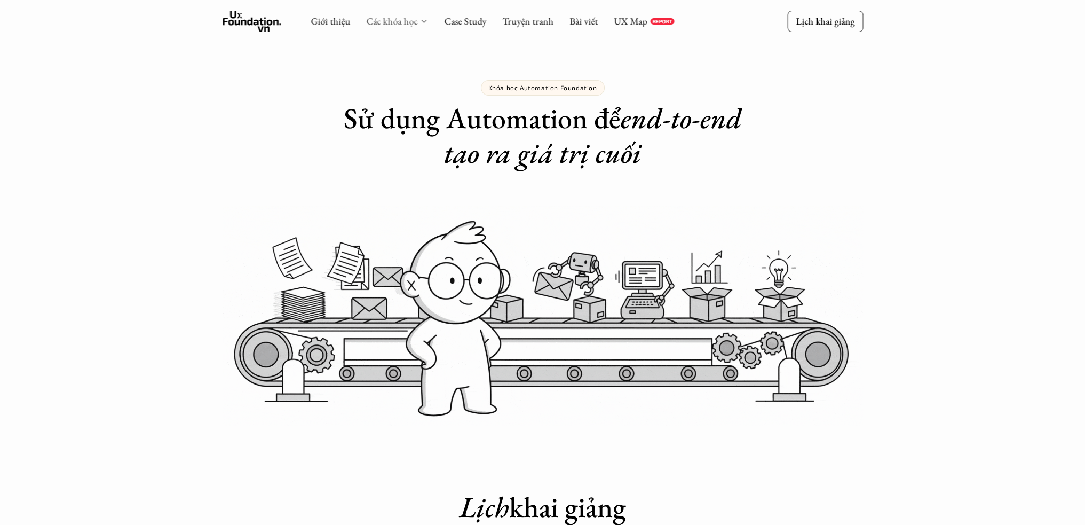
click at [376, 17] on link "Các khóa học" at bounding box center [391, 21] width 51 height 12
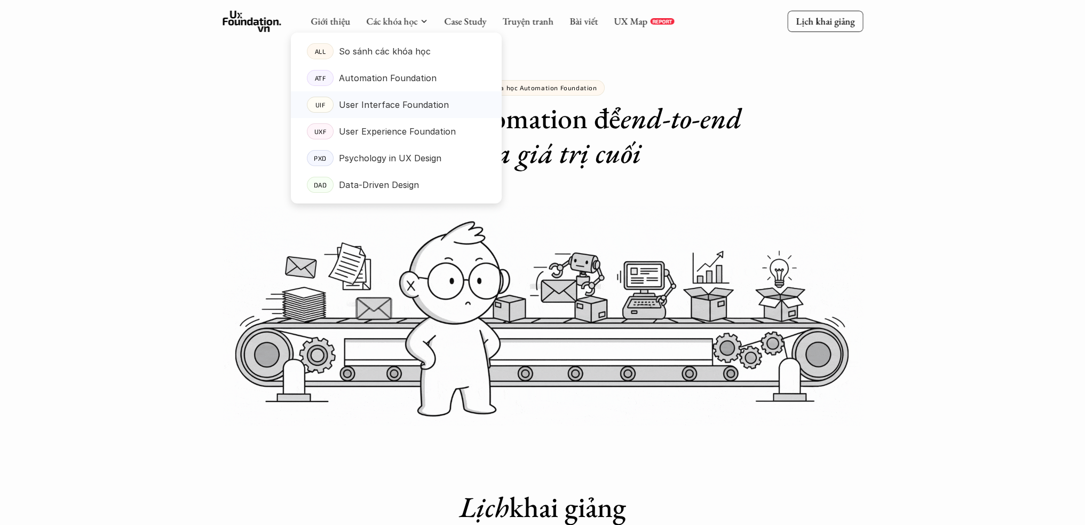
click at [418, 109] on p "User Interface Foundation" at bounding box center [394, 105] width 110 height 16
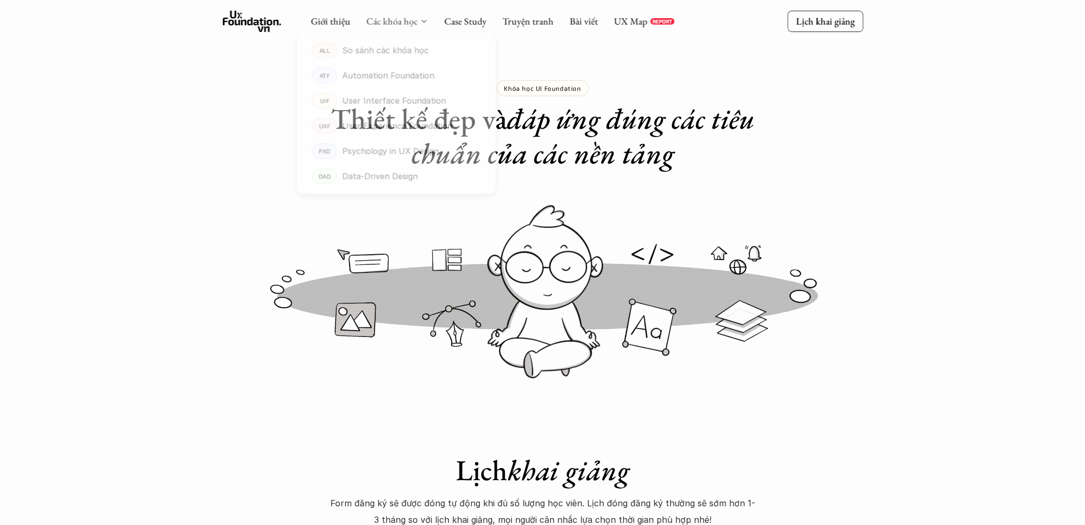
click at [414, 21] on link "Các khóa học" at bounding box center [391, 21] width 51 height 12
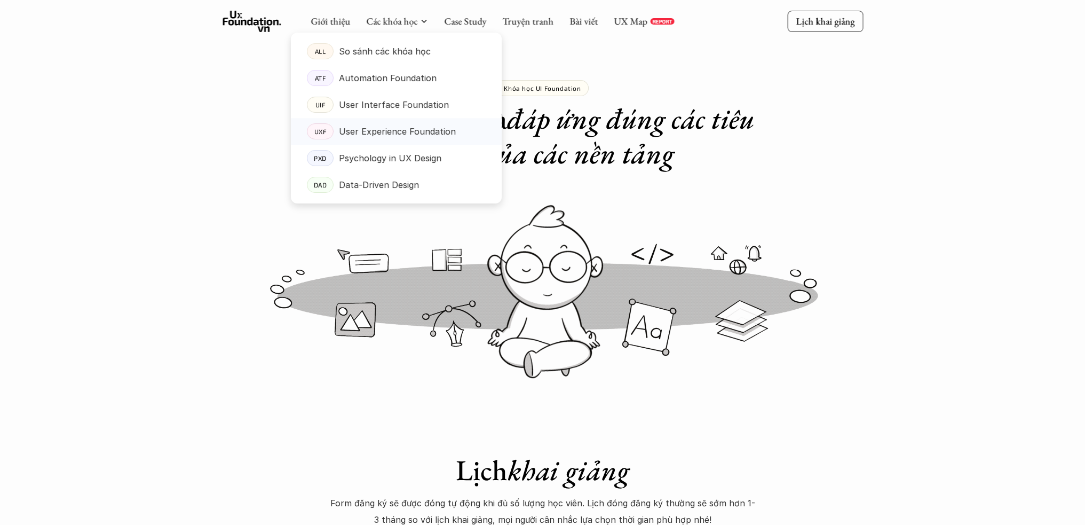
click at [406, 132] on p "User Experience Foundation" at bounding box center [397, 131] width 117 height 16
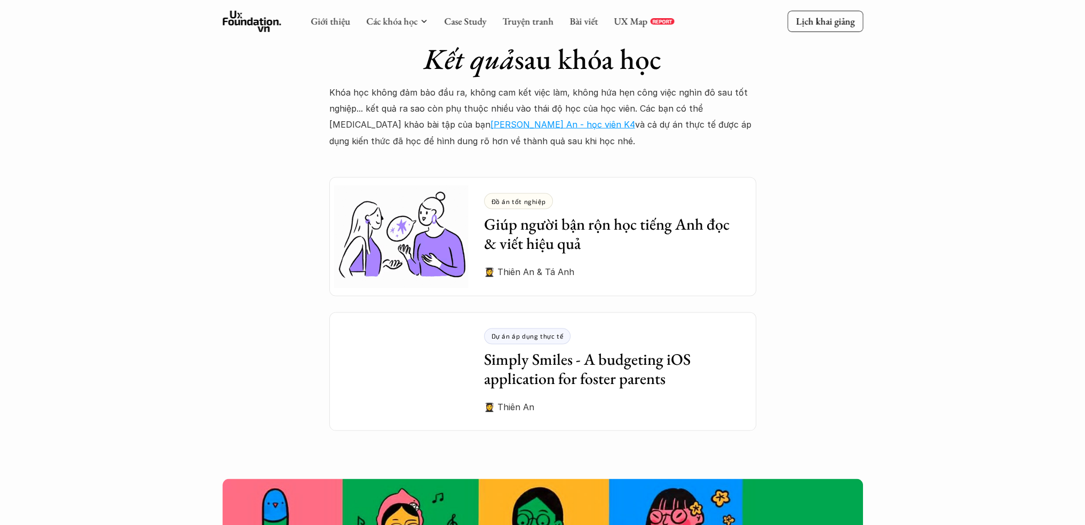
scroll to position [2824, 0]
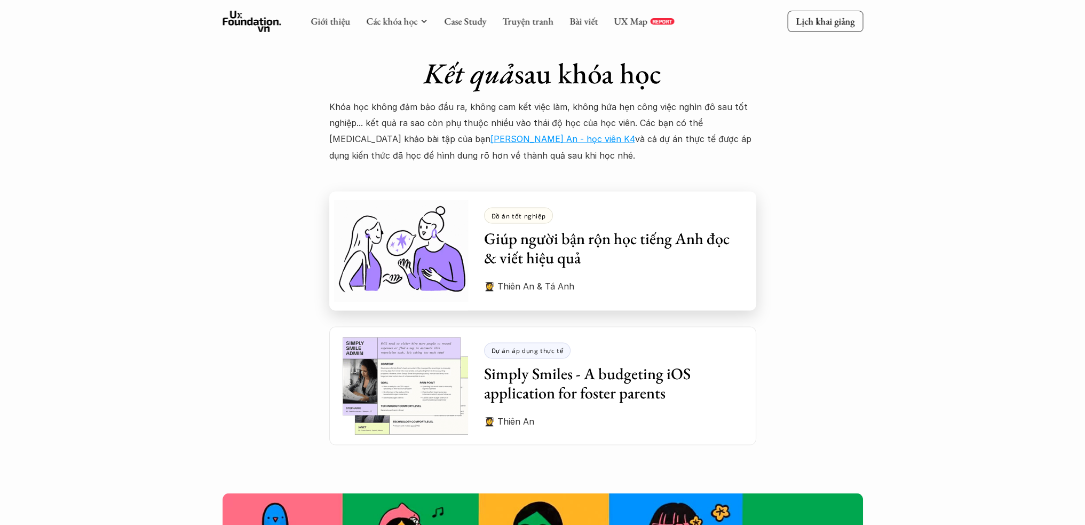
click at [611, 231] on h3 "Giúp người bận rộn học tiếng Anh đọc & viết hiệu quả" at bounding box center [612, 248] width 256 height 38
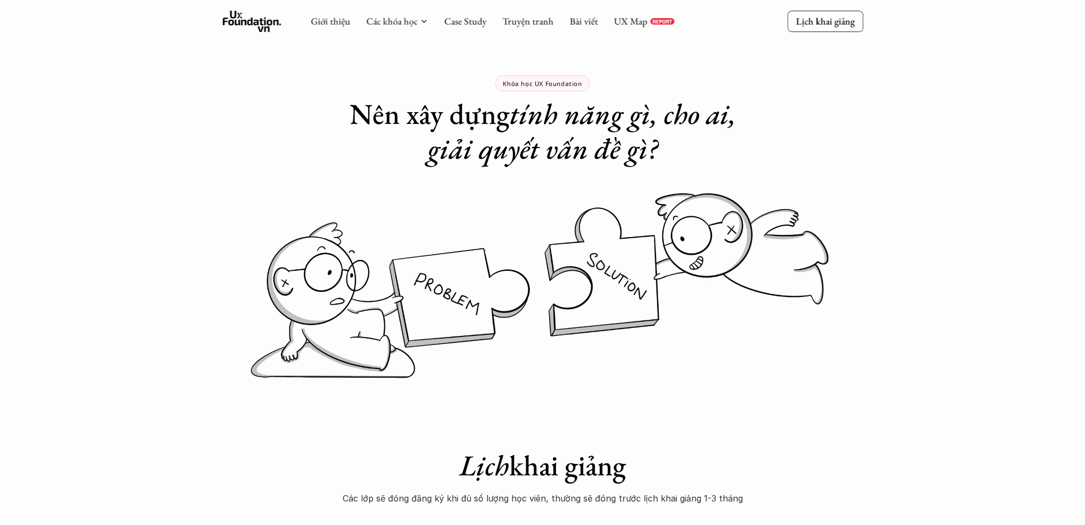
scroll to position [0, 0]
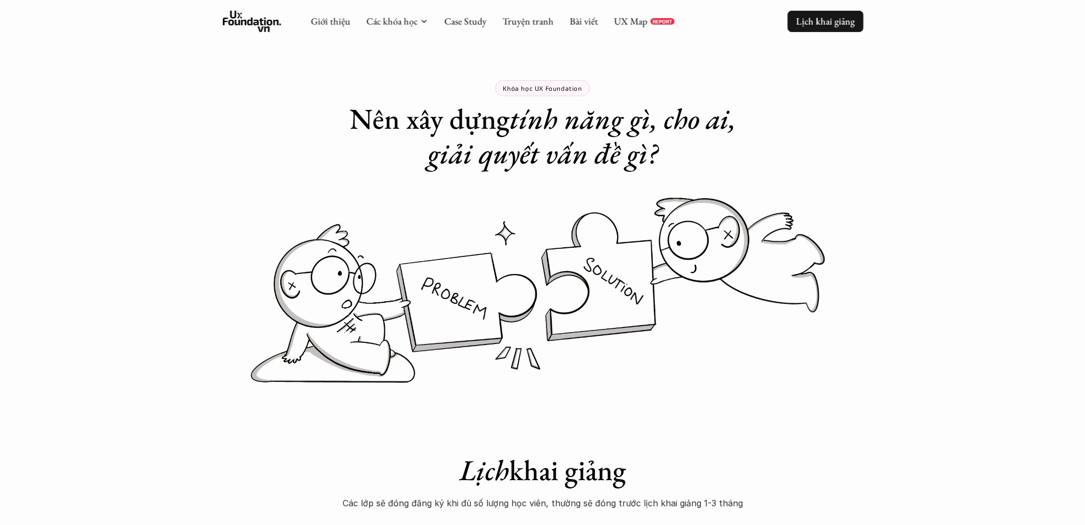
click at [824, 19] on p "Lịch khai giảng" at bounding box center [825, 21] width 59 height 12
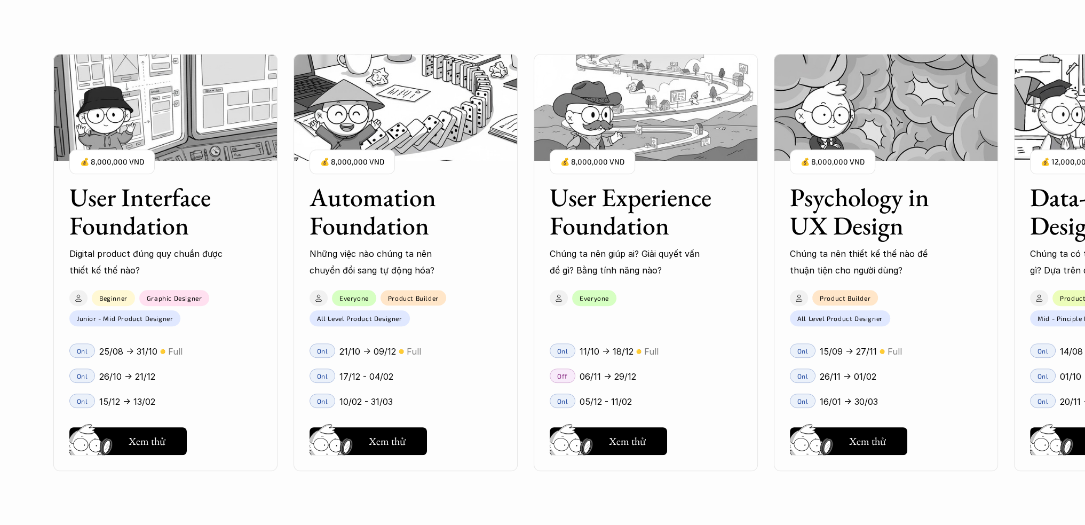
scroll to position [1024, 0]
click at [564, 399] on p "Onl" at bounding box center [562, 400] width 11 height 7
click at [615, 454] on button "Hay thôi Xem thử" at bounding box center [608, 441] width 117 height 28
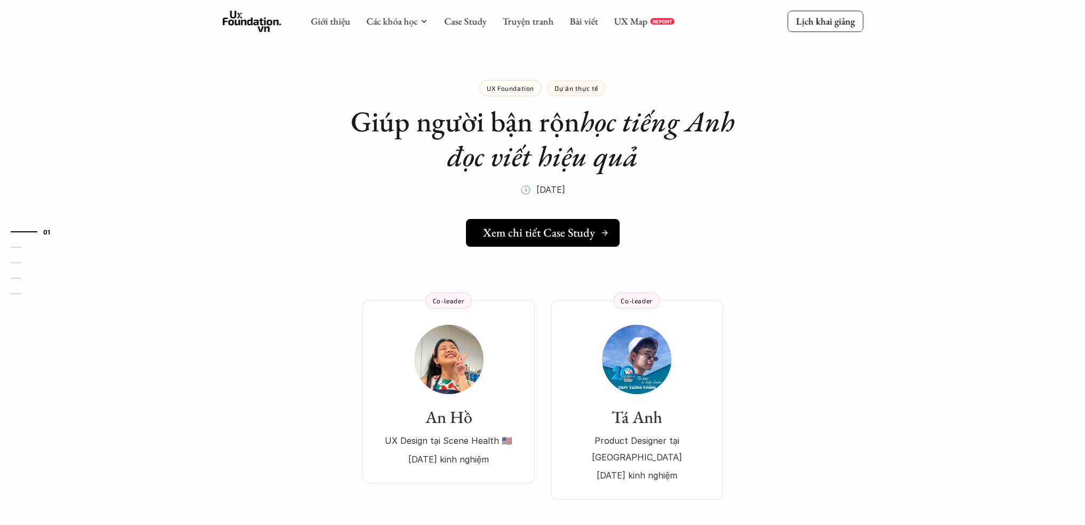
click at [585, 243] on link "Xem chi tiết Case Study" at bounding box center [543, 233] width 154 height 28
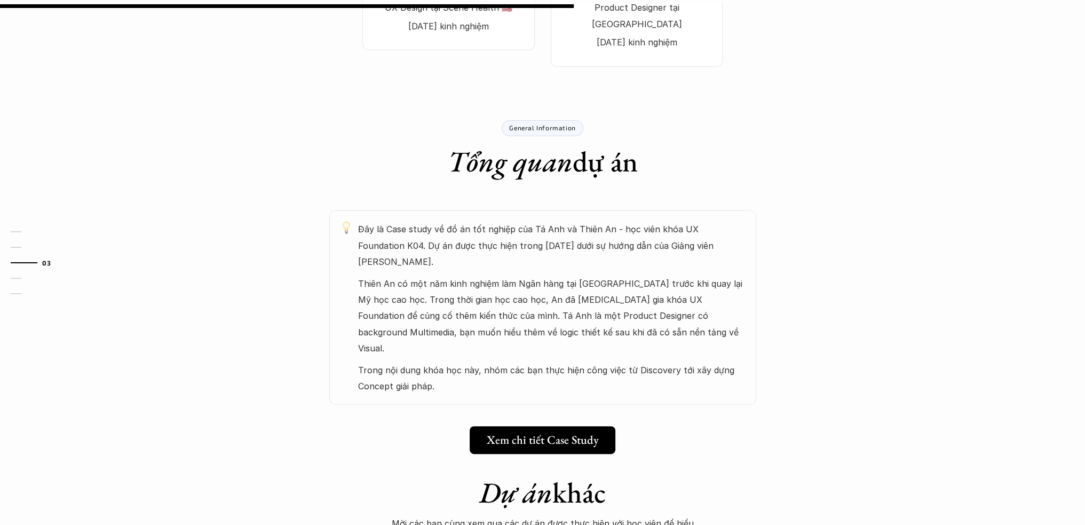
scroll to position [481, 0]
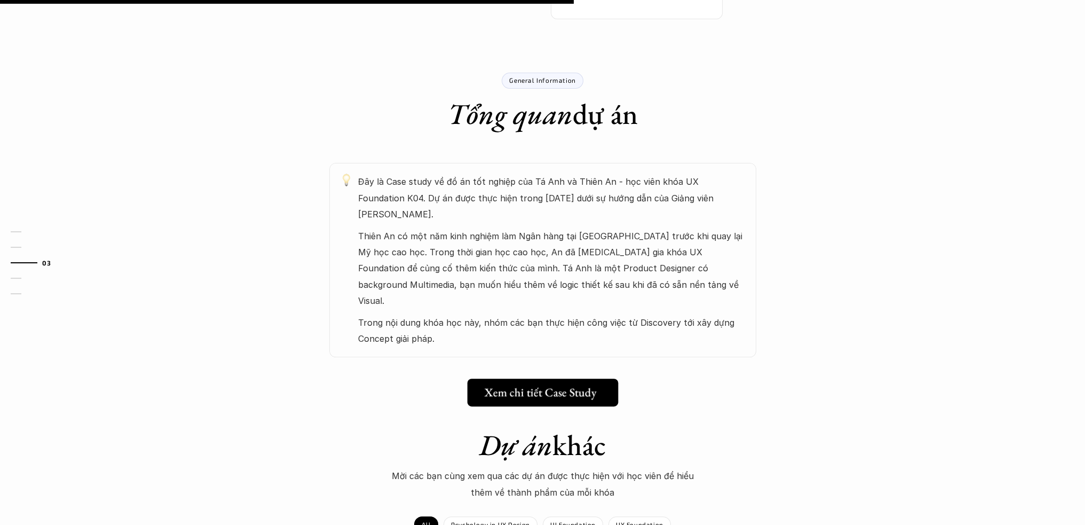
click at [581, 385] on h5 "Xem chi tiết Case Study" at bounding box center [540, 392] width 112 height 14
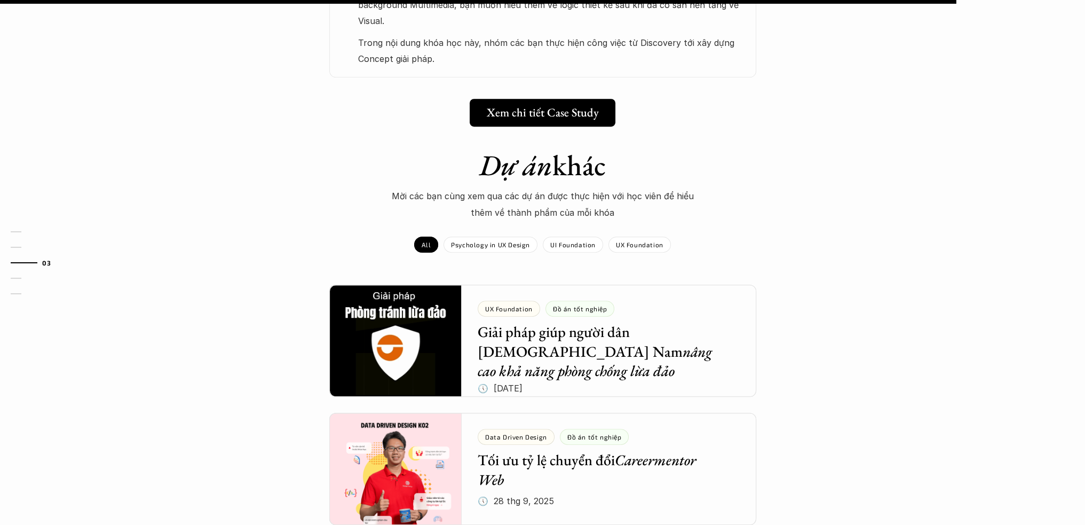
scroll to position [801, 0]
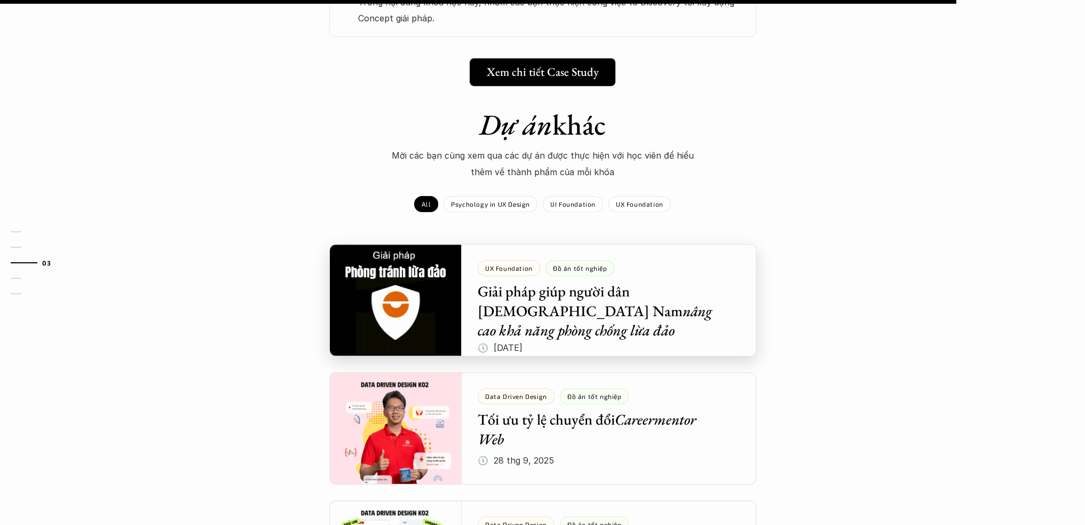
click at [654, 258] on div at bounding box center [542, 300] width 427 height 112
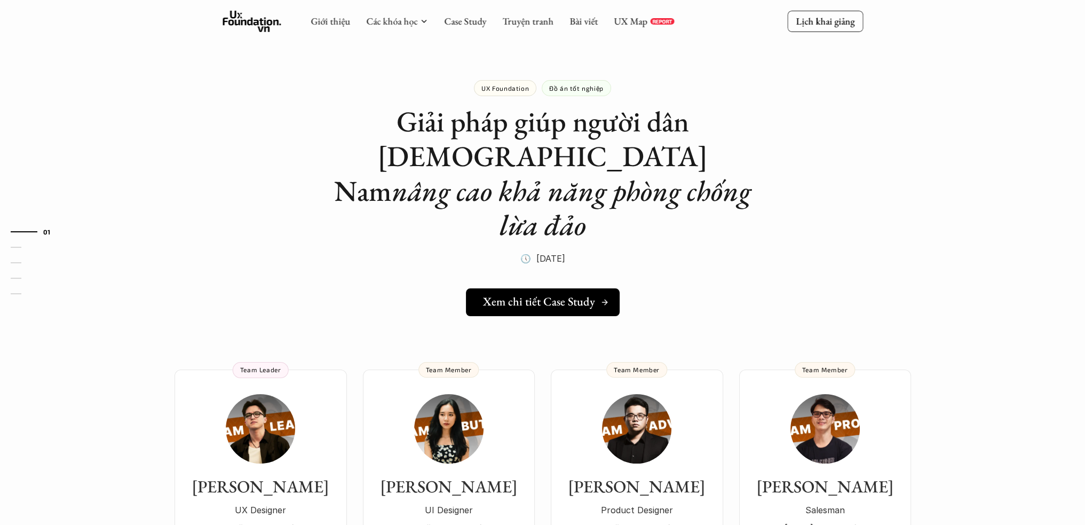
click at [566, 295] on h5 "Xem chi tiết Case Study" at bounding box center [539, 302] width 112 height 14
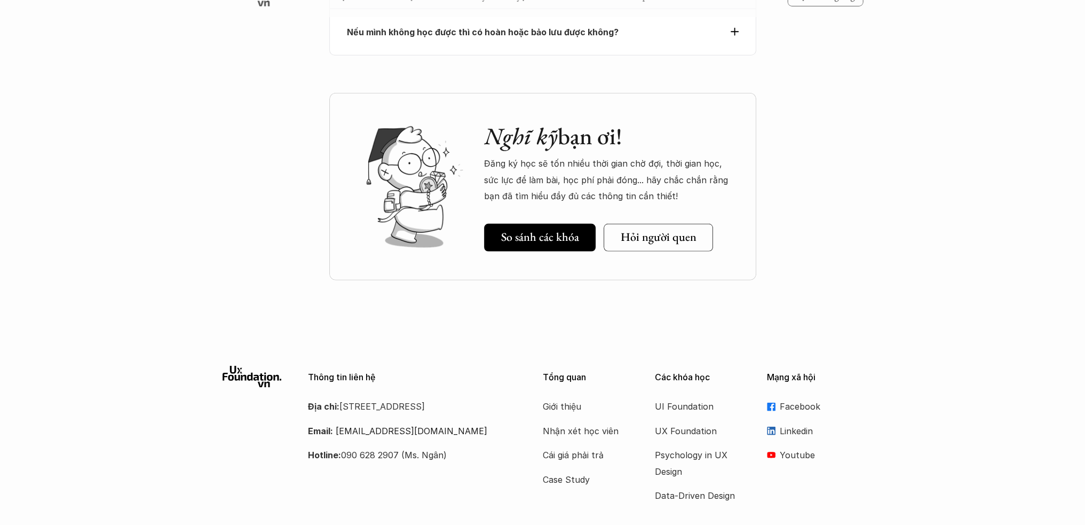
scroll to position [4266, 0]
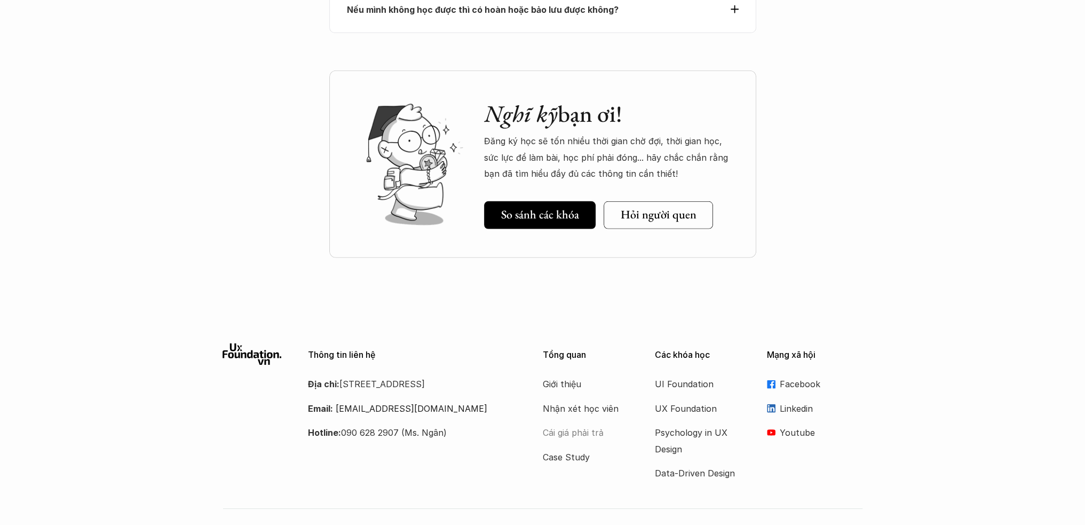
click at [563, 424] on p "Cái giá phải trả" at bounding box center [585, 432] width 85 height 16
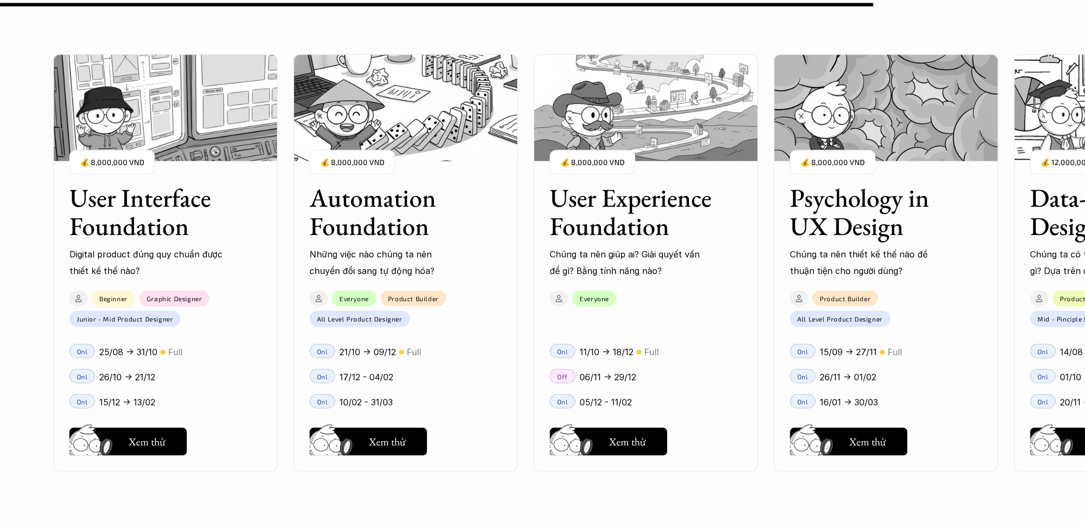
scroll to position [9397, 0]
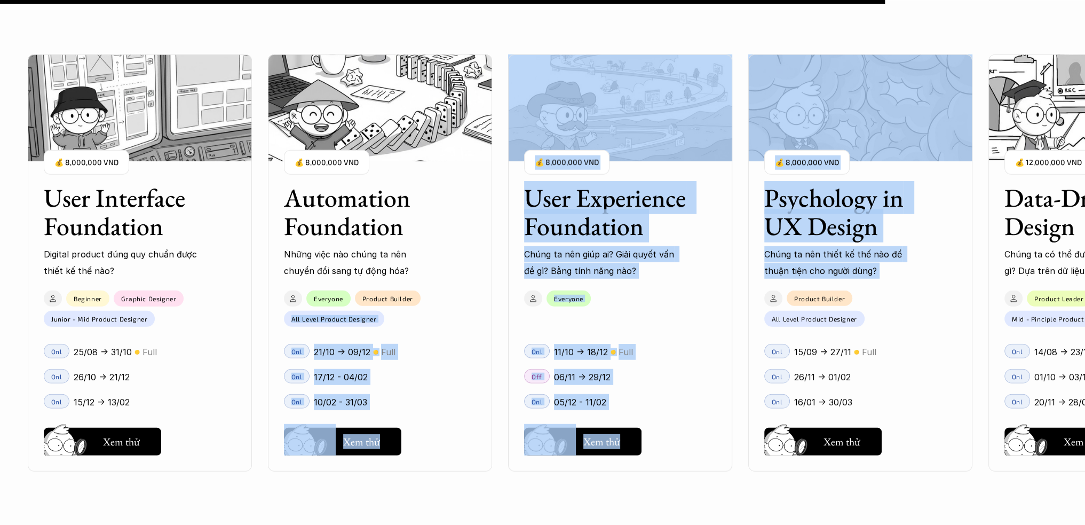
drag, startPoint x: 790, startPoint y: 295, endPoint x: 453, endPoint y: 302, distance: 337.0
click at [423, 307] on div "User Interface Foundation Digital product đúng quy chuẩn được thiết kế thế nào?…" at bounding box center [542, 262] width 979 height 525
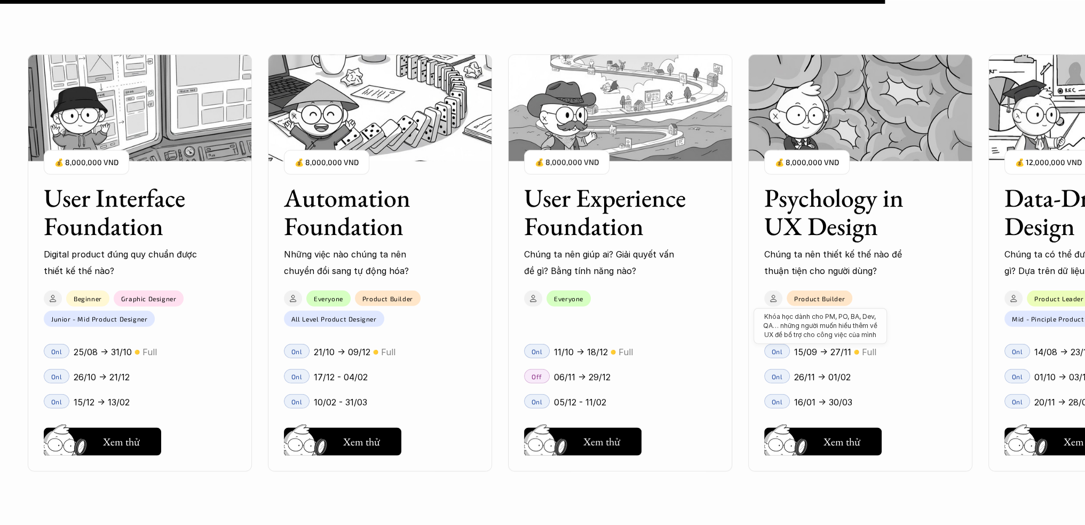
click at [847, 331] on p "Khóa học dành cho PM, PO, BA, Dev, QA… những người muốn hiểu thêm về UX để bổ t…" at bounding box center [820, 325] width 123 height 27
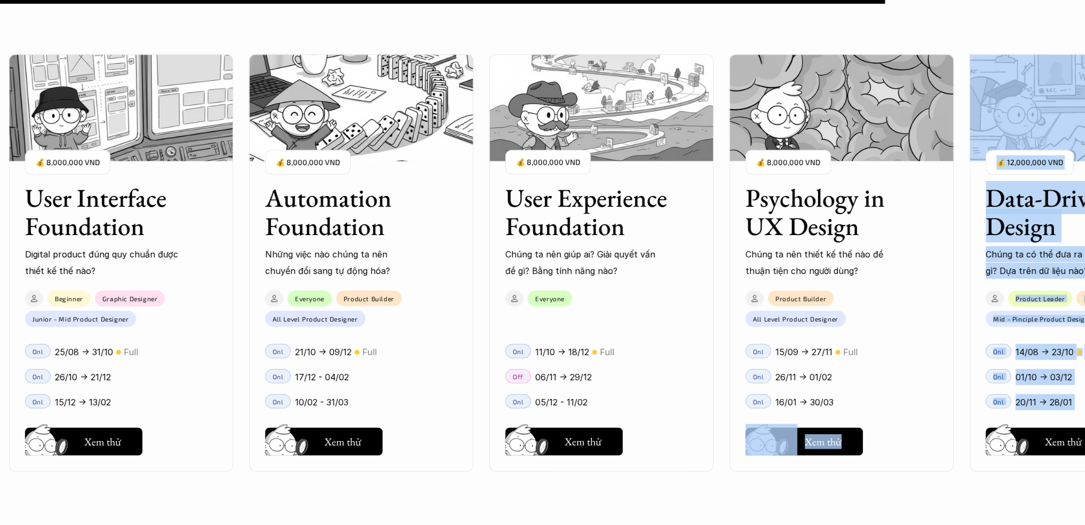
drag, startPoint x: 1015, startPoint y: 477, endPoint x: 922, endPoint y: 469, distance: 93.2
click at [923, 470] on div "User Interface Foundation Digital product đúng quy chuẩn được thiết kế thế nào?…" at bounding box center [542, 262] width 979 height 525
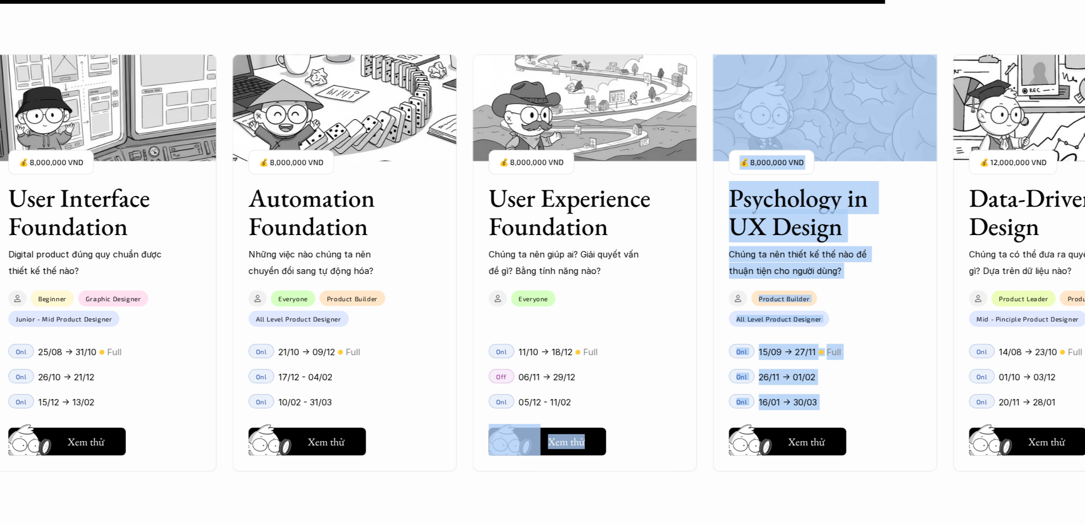
drag, startPoint x: 932, startPoint y: 426, endPoint x: 604, endPoint y: 423, distance: 328.4
click at [577, 416] on div "User Interface Foundation Digital product đúng quy chuẩn được thiết kế thế nào?…" at bounding box center [542, 262] width 979 height 525
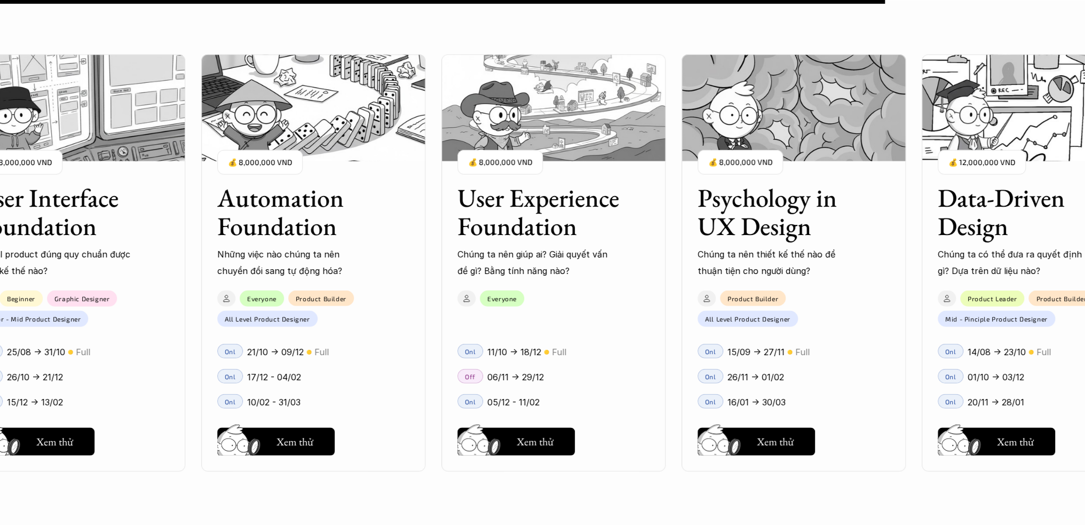
drag, startPoint x: 940, startPoint y: 410, endPoint x: 646, endPoint y: 415, distance: 294.2
click at [645, 416] on div "User Interface Foundation Digital product đúng quy chuẩn được thiết kế thế nào?…" at bounding box center [542, 262] width 979 height 525
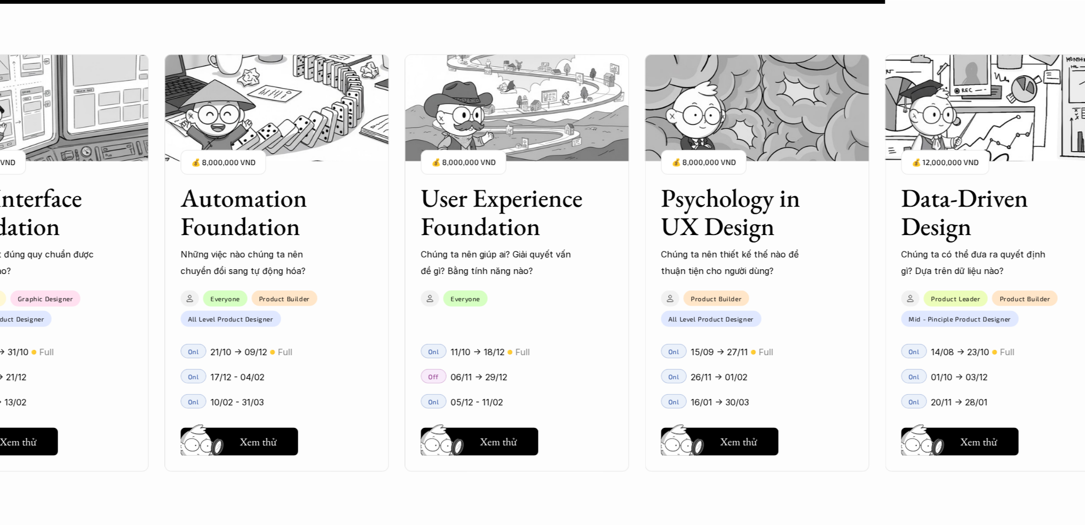
drag, startPoint x: 893, startPoint y: 400, endPoint x: 523, endPoint y: 382, distance: 370.5
click at [523, 382] on div "User Interface Foundation Digital product đúng quy chuẩn được thiết kế thế nào?…" at bounding box center [542, 262] width 979 height 525
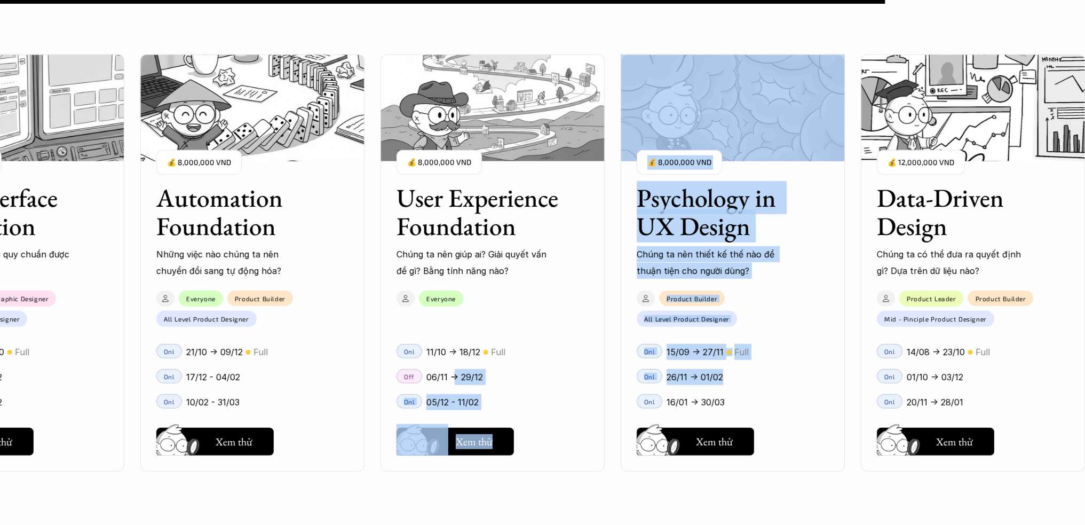
drag, startPoint x: 751, startPoint y: 368, endPoint x: 454, endPoint y: 365, distance: 296.9
click at [454, 365] on div "User Interface Foundation Digital product đúng quy chuẩn được thiết kế thế nào?…" at bounding box center [542, 262] width 979 height 525
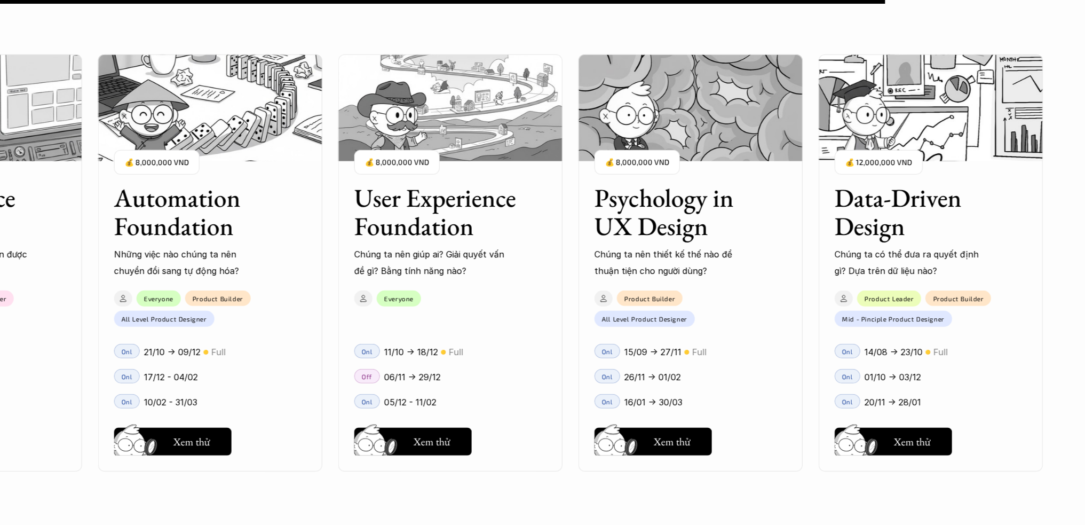
drag, startPoint x: 782, startPoint y: 359, endPoint x: 439, endPoint y: 354, distance: 342.8
click at [439, 354] on div "User Interface Foundation Digital product đúng quy chuẩn được thiết kế thế nào?…" at bounding box center [542, 262] width 979 height 525
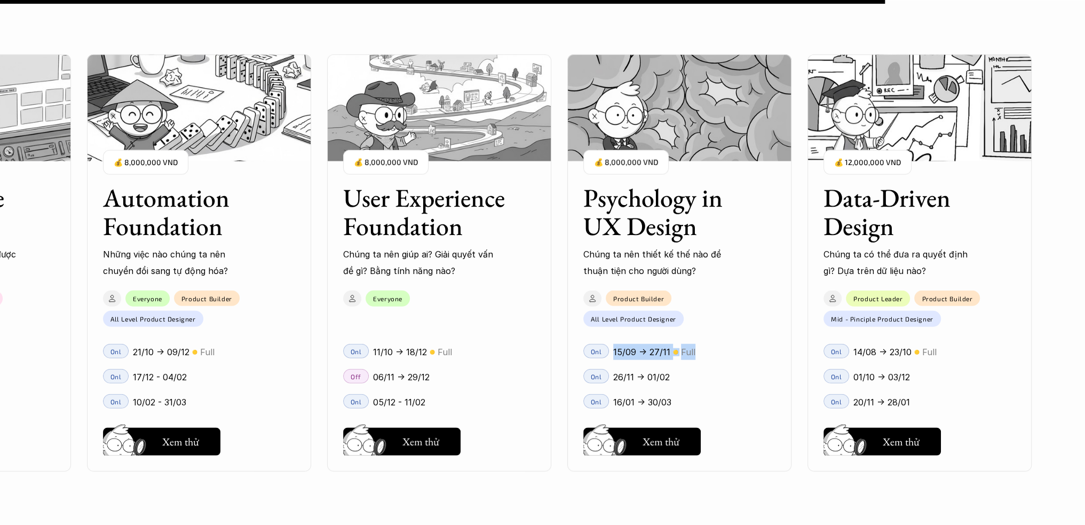
drag, startPoint x: 752, startPoint y: 349, endPoint x: 610, endPoint y: 354, distance: 141.6
click at [610, 354] on div "User Interface Foundation Digital product đúng quy chuẩn được thiết kế thế nào?…" at bounding box center [542, 262] width 979 height 525
click at [707, 364] on div "Onl 26/11 -> 01/02" at bounding box center [680, 375] width 224 height 25
click at [937, 431] on button "Hay thôi Xem thử" at bounding box center [882, 441] width 117 height 28
click at [673, 447] on h5 "Xem thử" at bounding box center [661, 443] width 37 height 15
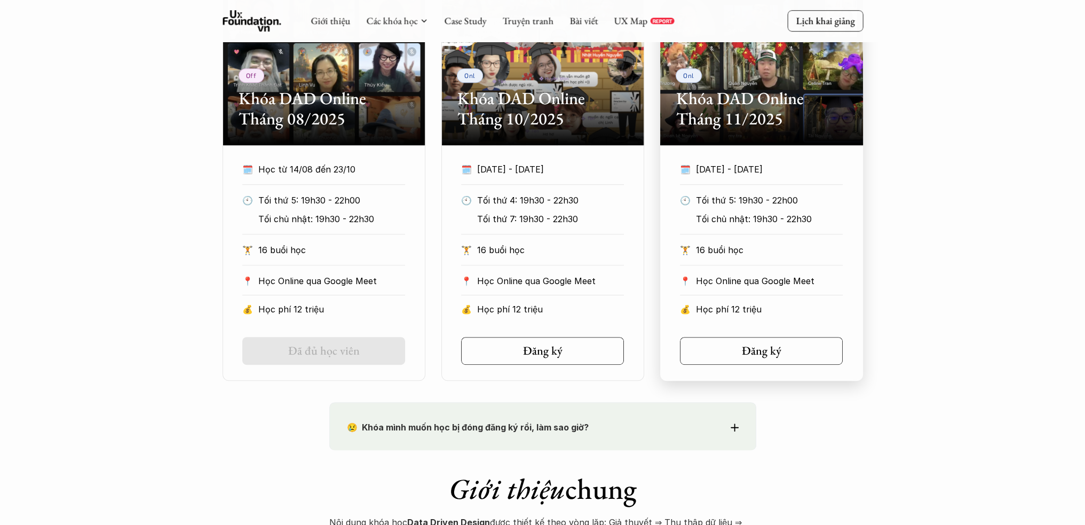
scroll to position [747, 0]
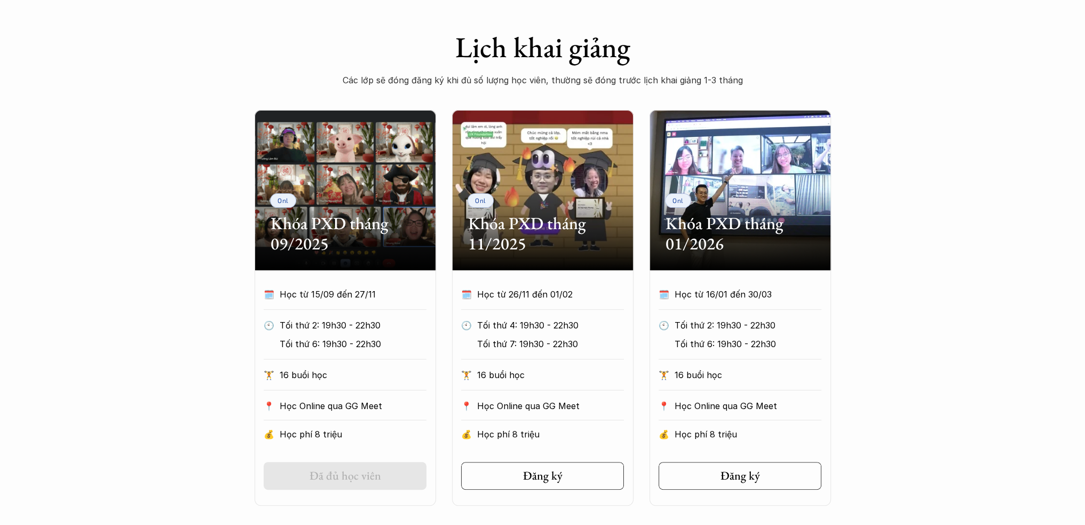
scroll to position [427, 0]
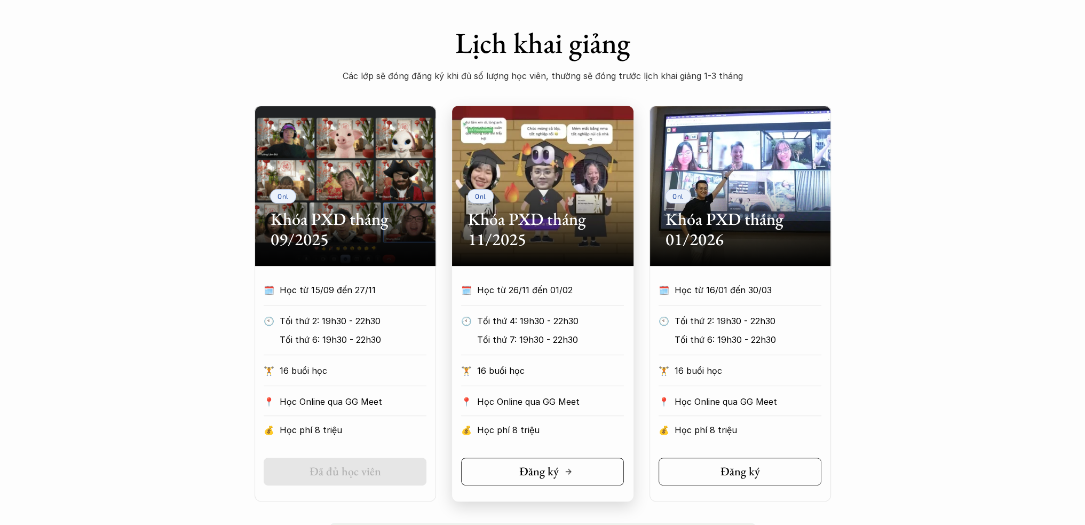
click at [572, 476] on icon at bounding box center [568, 471] width 9 height 9
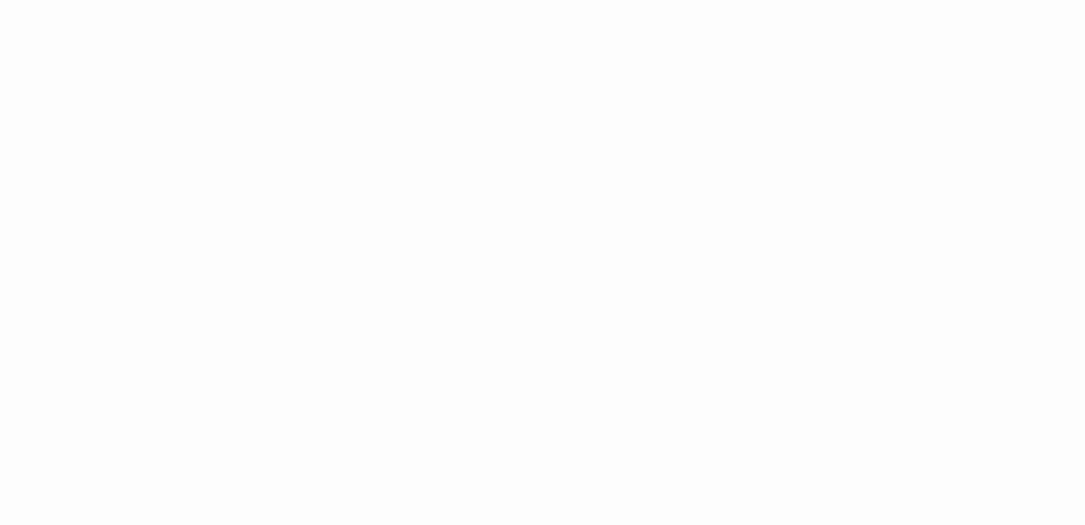
scroll to position [397, 0]
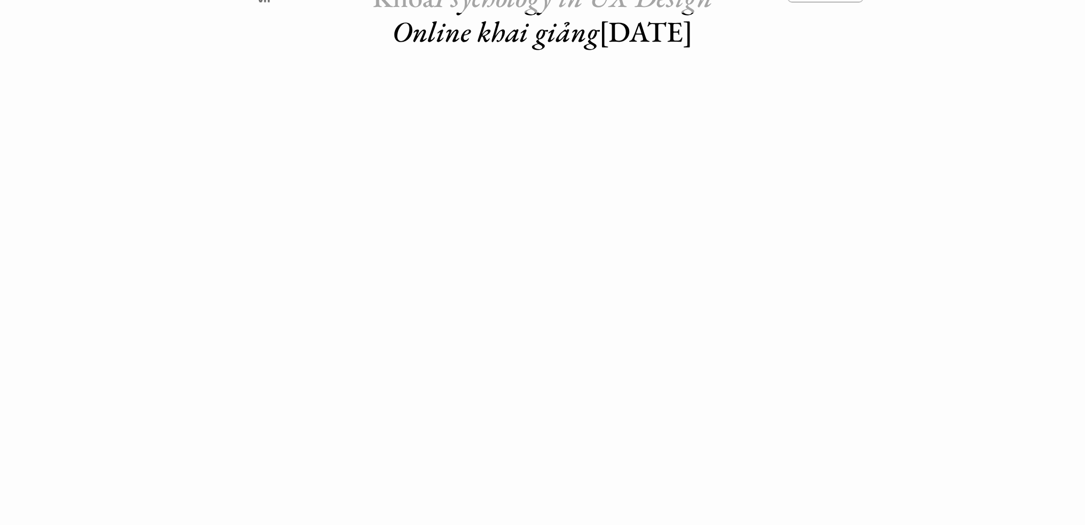
scroll to position [77, 0]
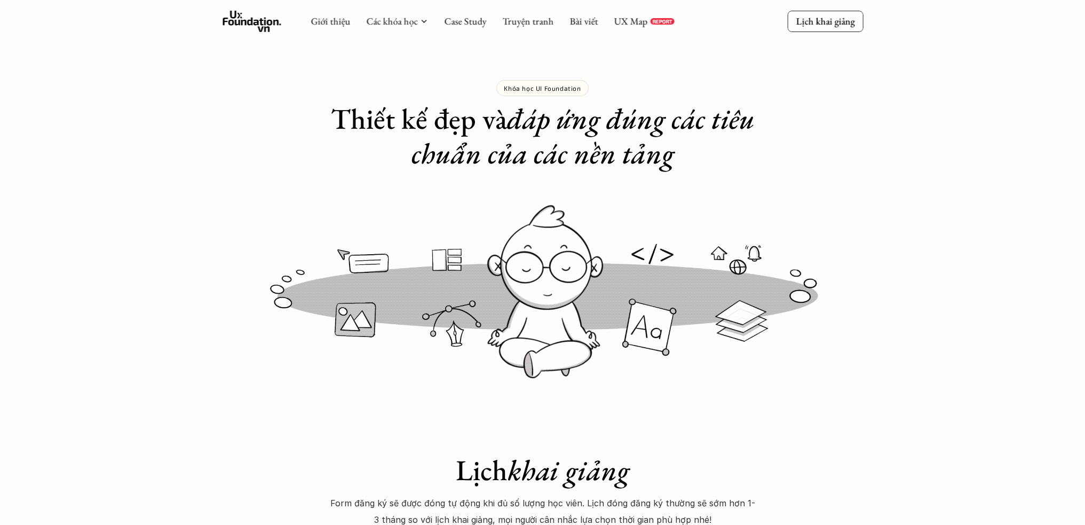
scroll to position [2883, 0]
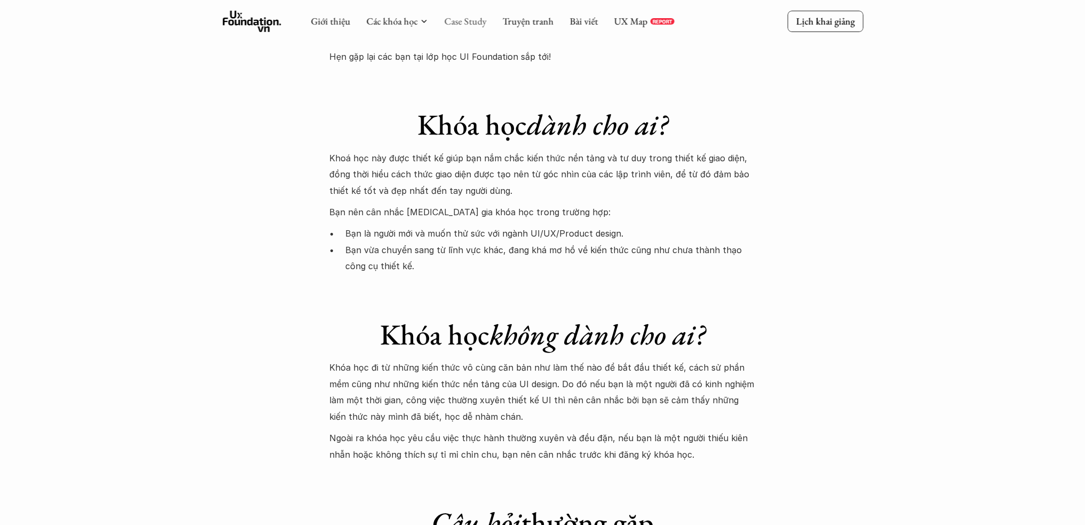
click at [455, 17] on link "Case Study" at bounding box center [465, 21] width 42 height 12
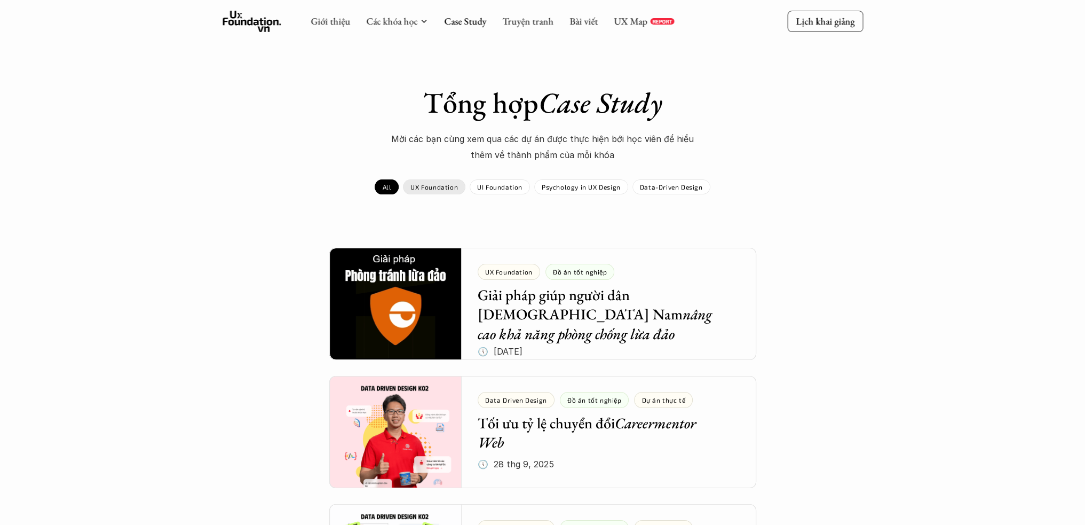
click at [443, 190] on p "UX Foundation" at bounding box center [435, 186] width 48 height 7
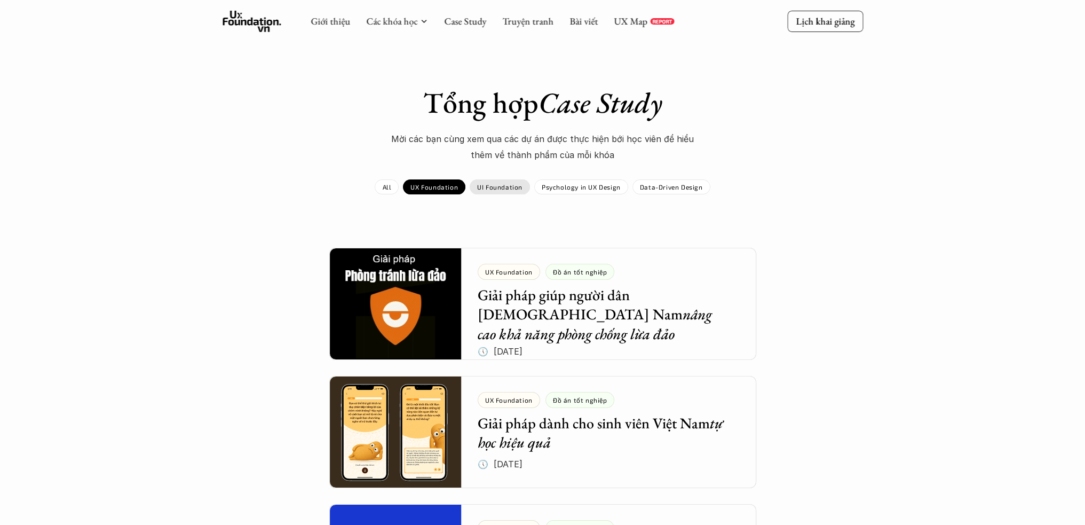
click at [490, 190] on p "UI Foundation" at bounding box center [499, 186] width 45 height 7
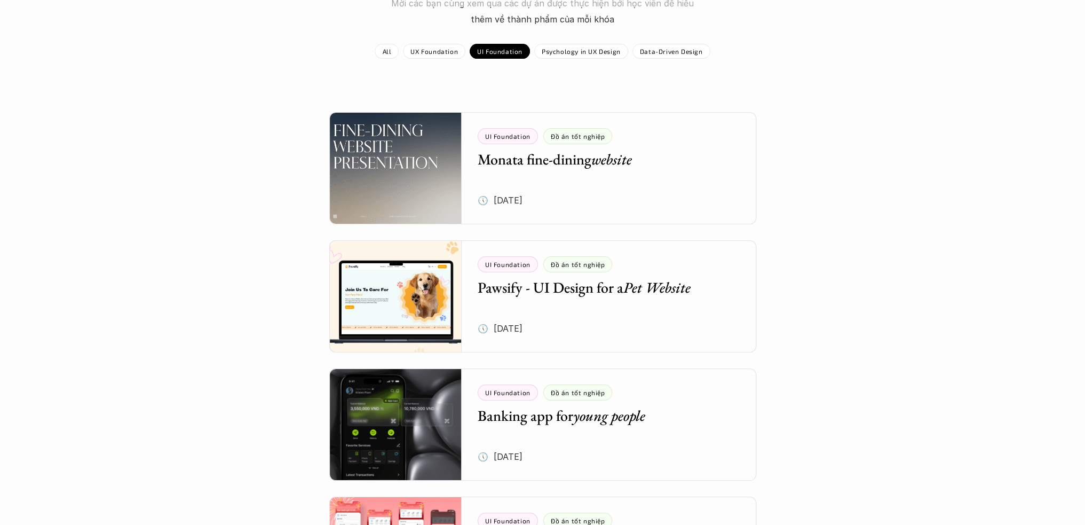
scroll to position [160, 0]
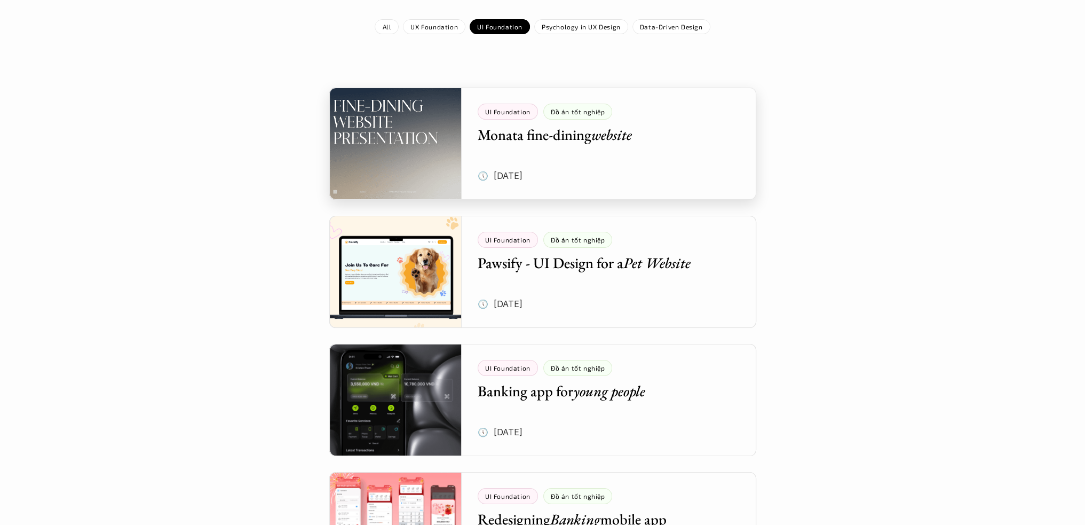
click at [661, 171] on div at bounding box center [542, 144] width 427 height 112
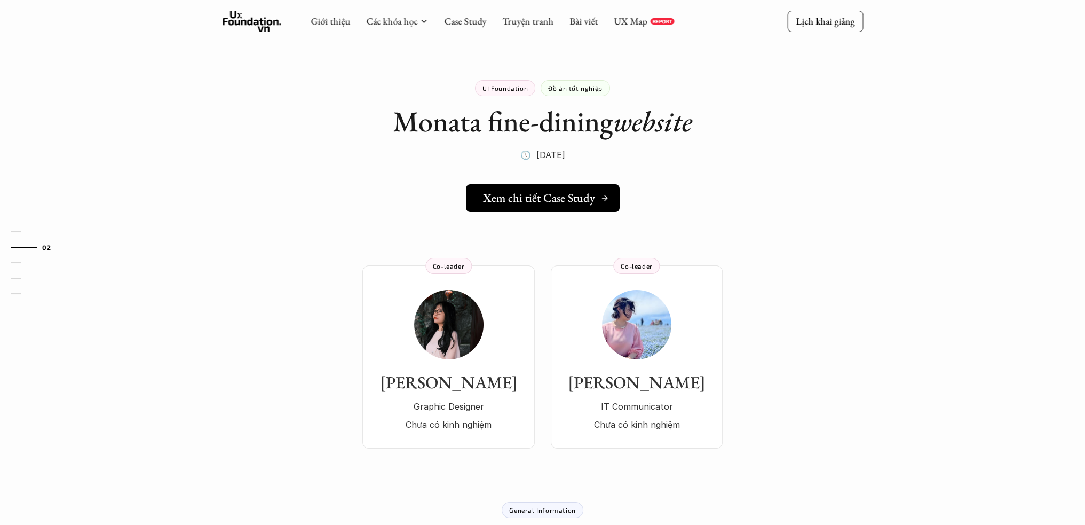
click at [545, 209] on link "Xem chi tiết Case Study" at bounding box center [543, 198] width 154 height 28
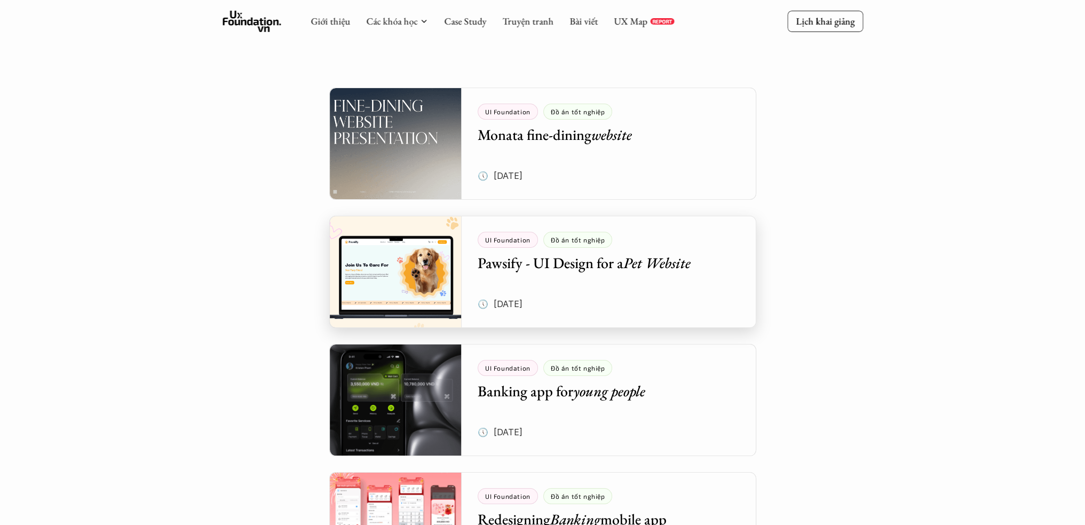
click at [644, 286] on div at bounding box center [542, 272] width 427 height 112
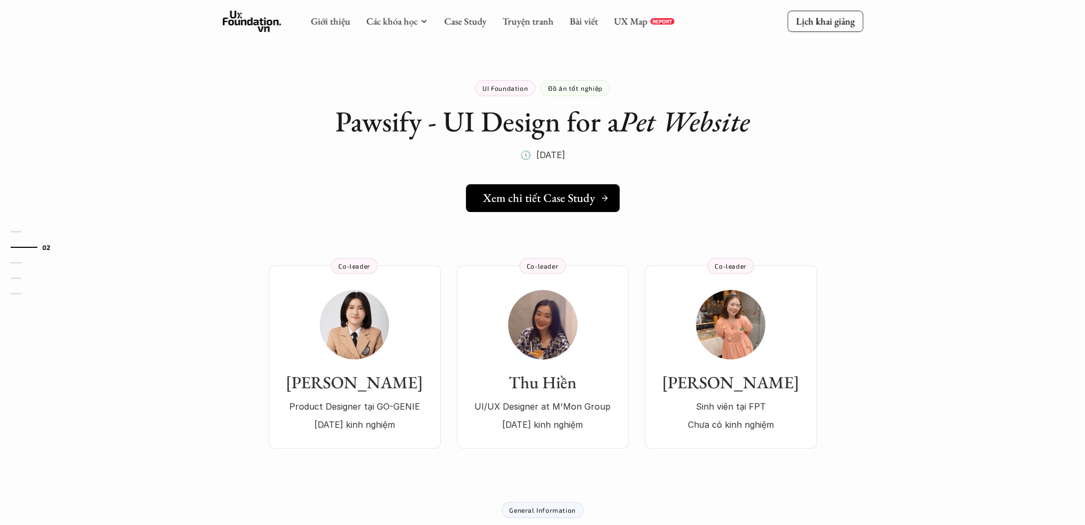
click at [517, 207] on link "Xem chi tiết Case Study" at bounding box center [543, 198] width 154 height 28
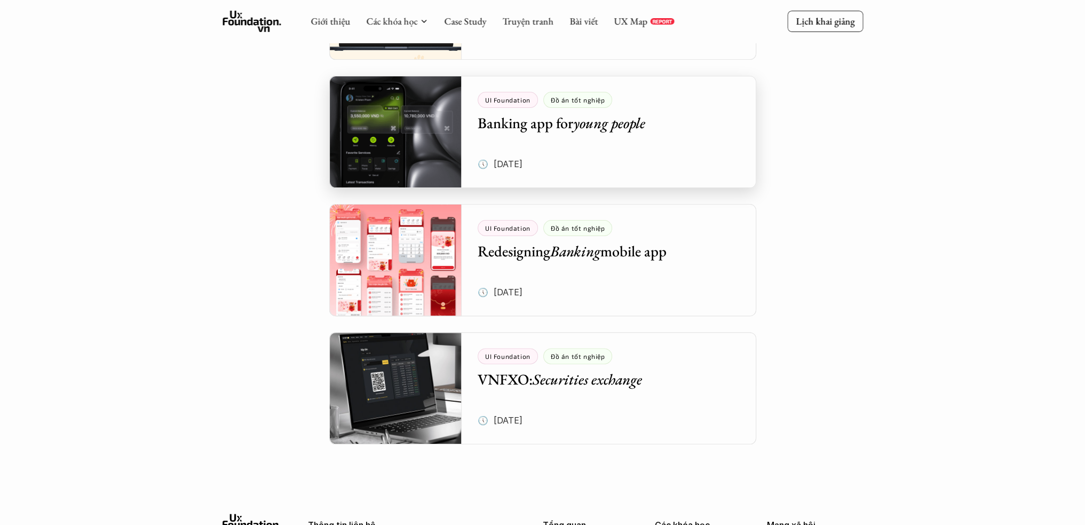
scroll to position [364, 0]
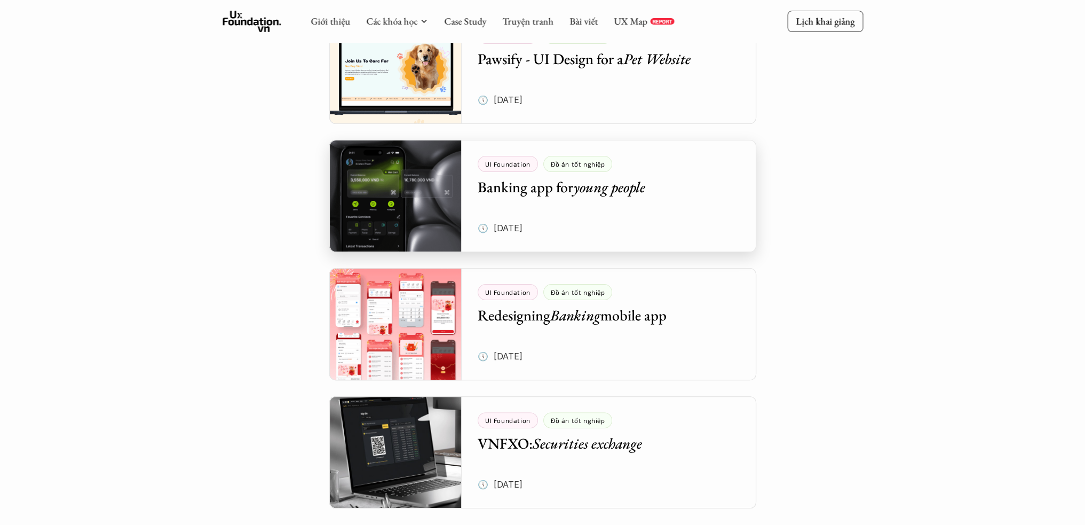
click at [645, 235] on div at bounding box center [542, 196] width 427 height 112
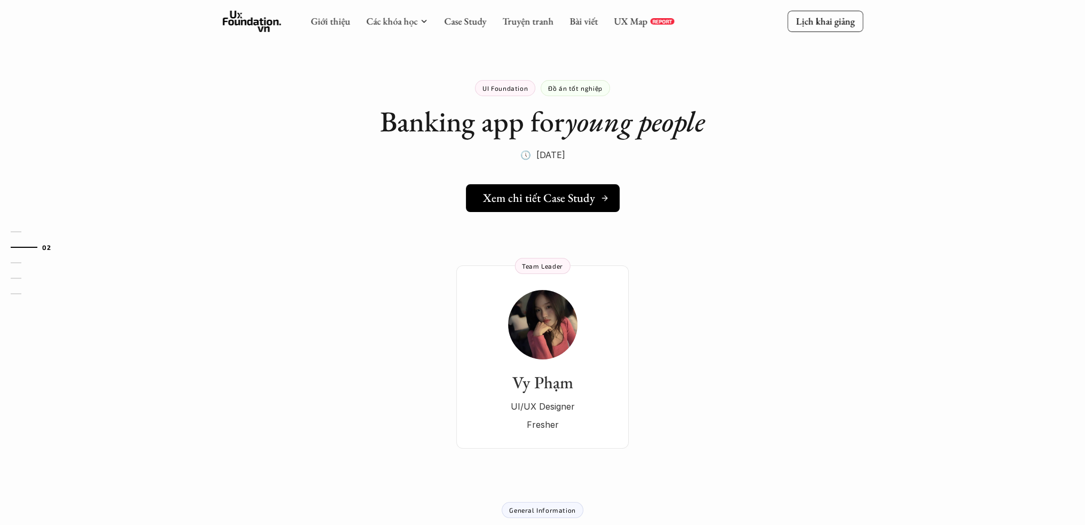
click at [584, 191] on h5 "Xem chi tiết Case Study" at bounding box center [539, 198] width 112 height 14
